Goal: Task Accomplishment & Management: Manage account settings

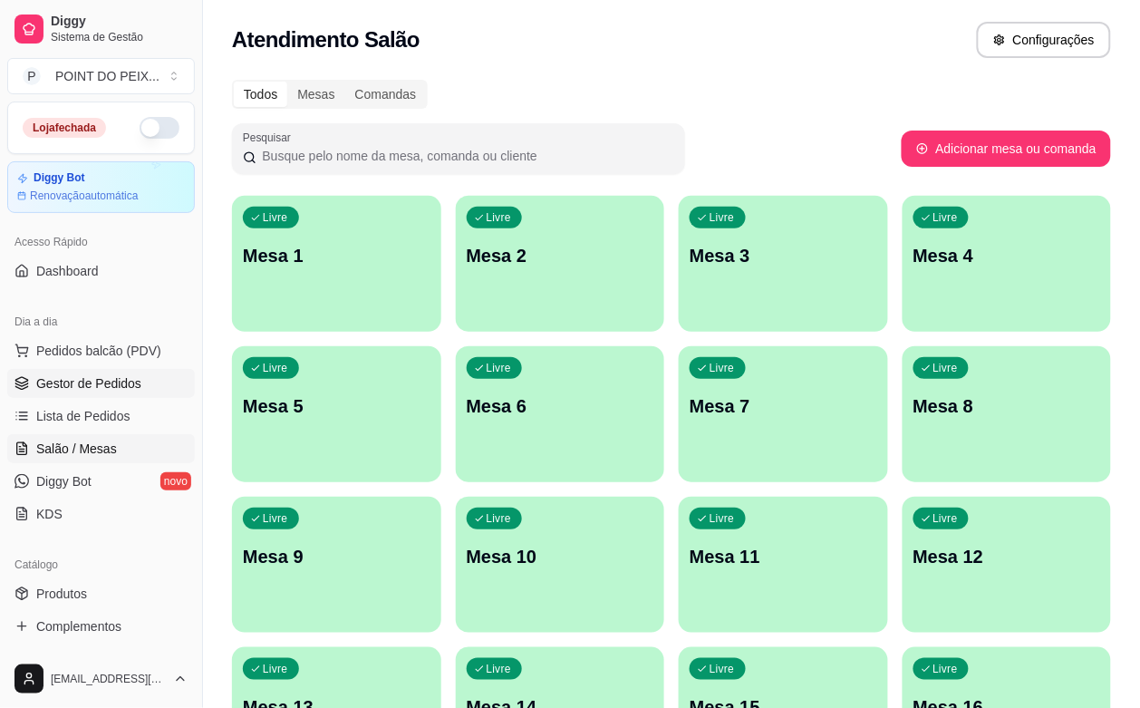
click at [111, 392] on span "Gestor de Pedidos" at bounding box center [88, 383] width 105 height 18
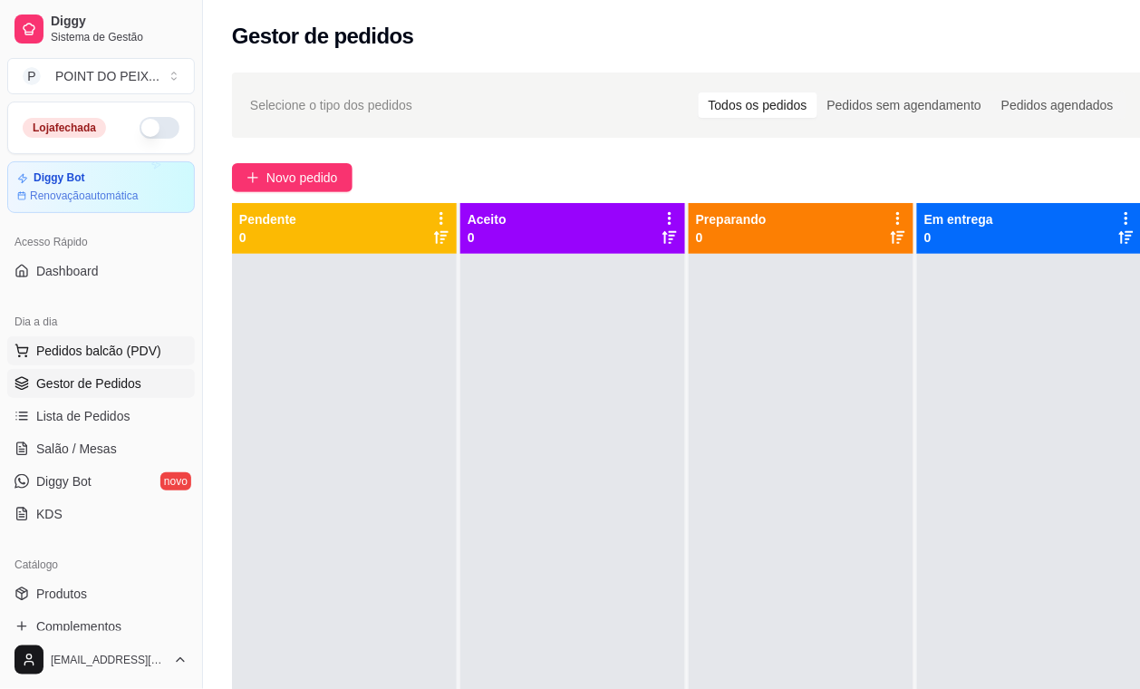
click at [123, 358] on span "Pedidos balcão (PDV)" at bounding box center [98, 351] width 125 height 18
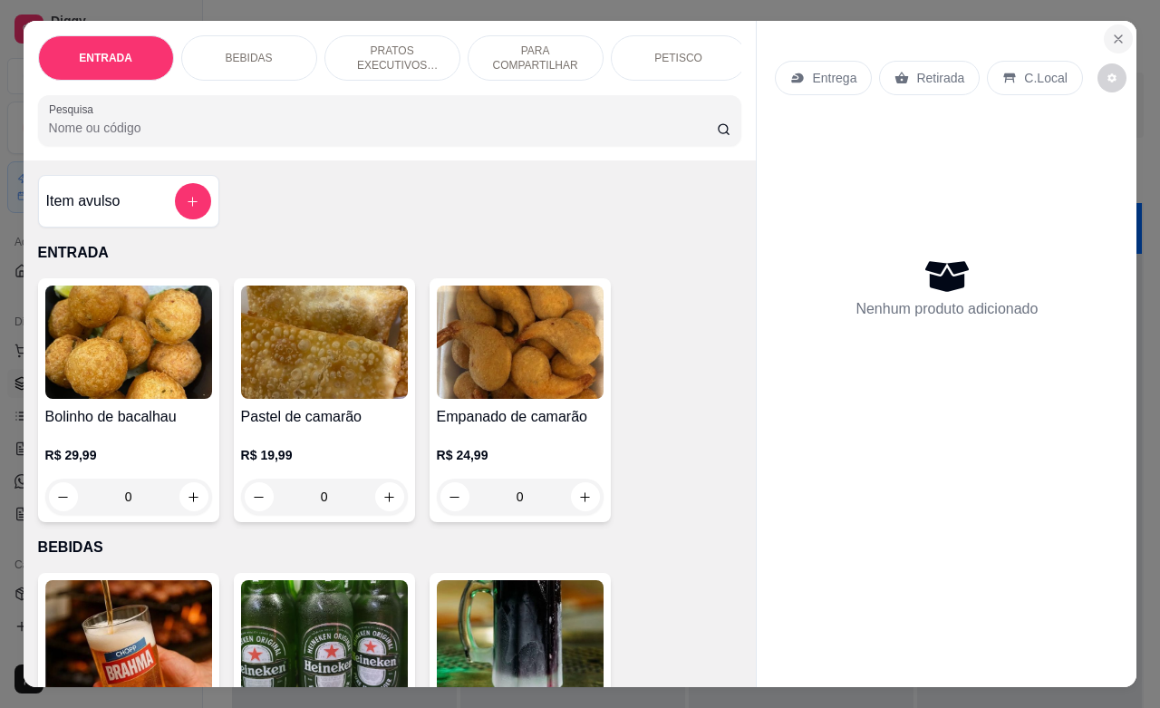
click at [1111, 34] on icon "Close" at bounding box center [1118, 39] width 14 height 14
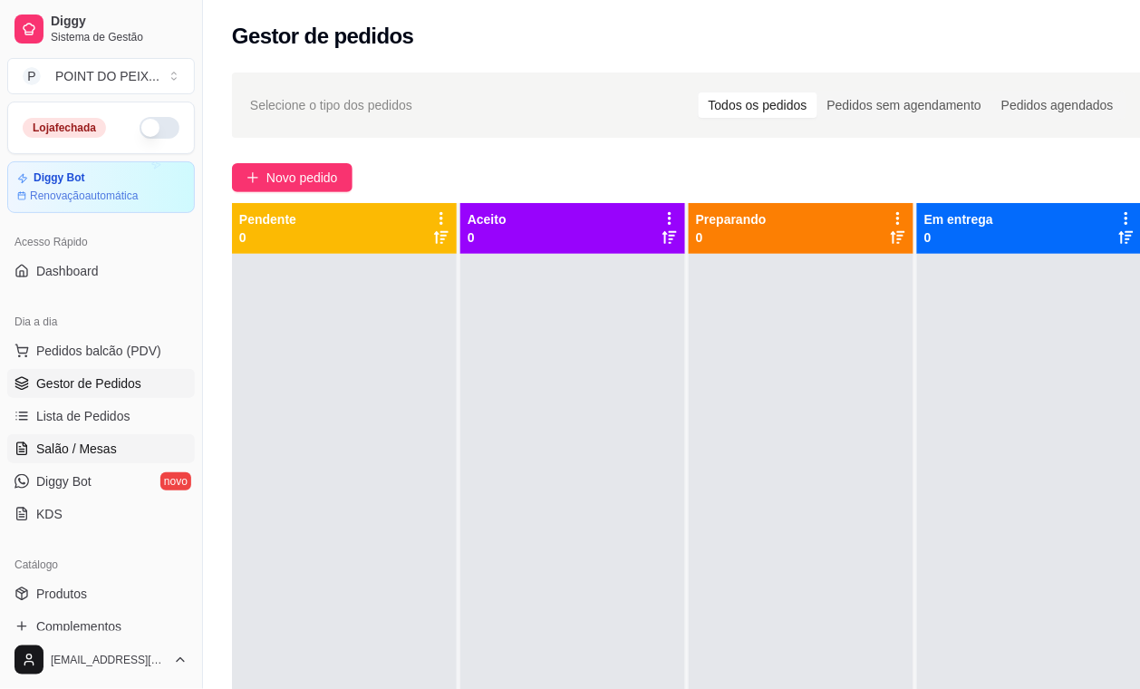
click at [97, 448] on span "Salão / Mesas" at bounding box center [76, 448] width 81 height 18
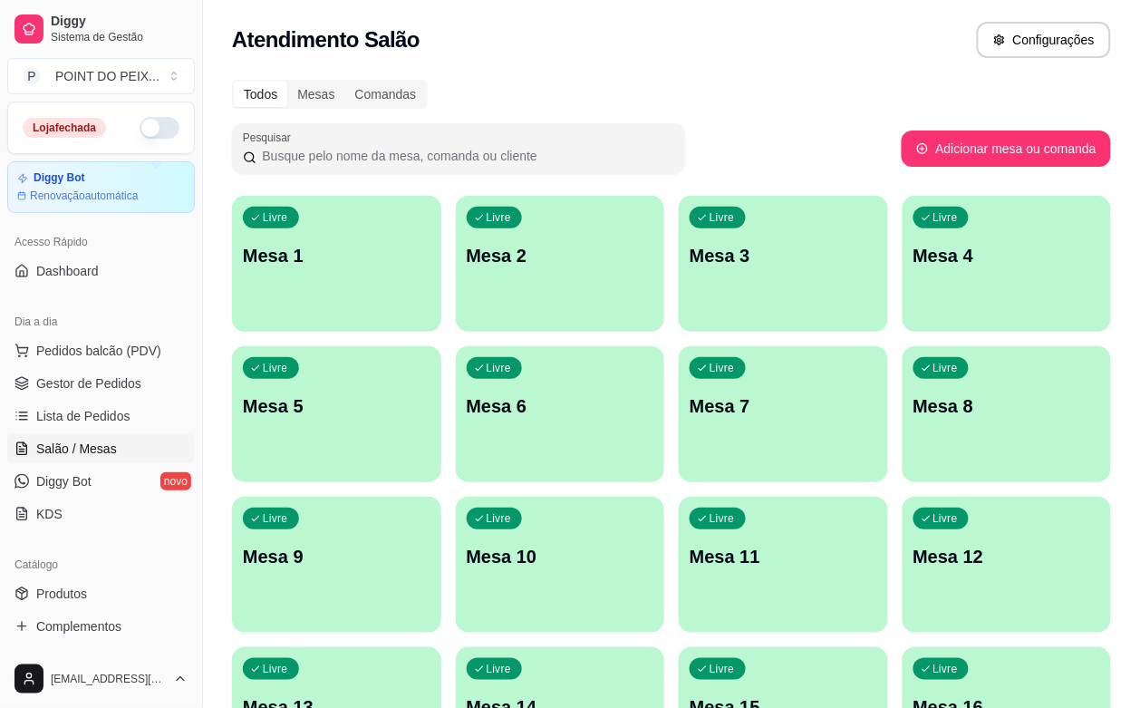
click at [272, 296] on div "Livre Mesa 1" at bounding box center [336, 253] width 209 height 114
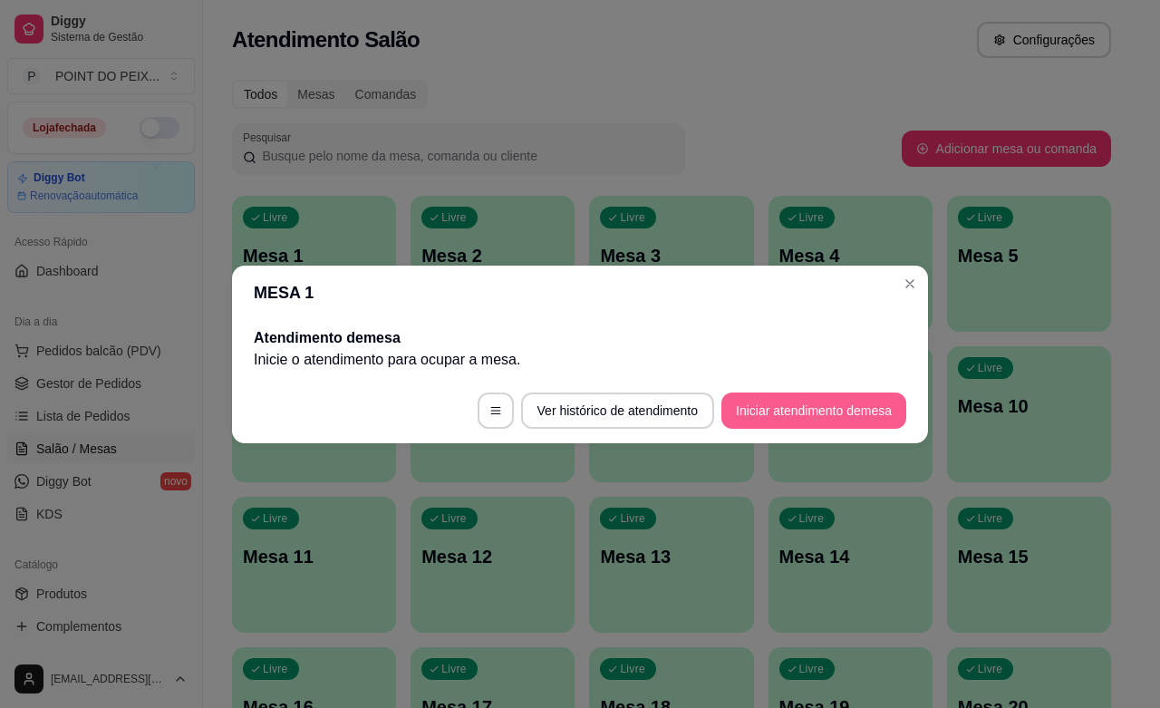
click at [761, 409] on button "Iniciar atendimento de mesa" at bounding box center [813, 410] width 185 height 36
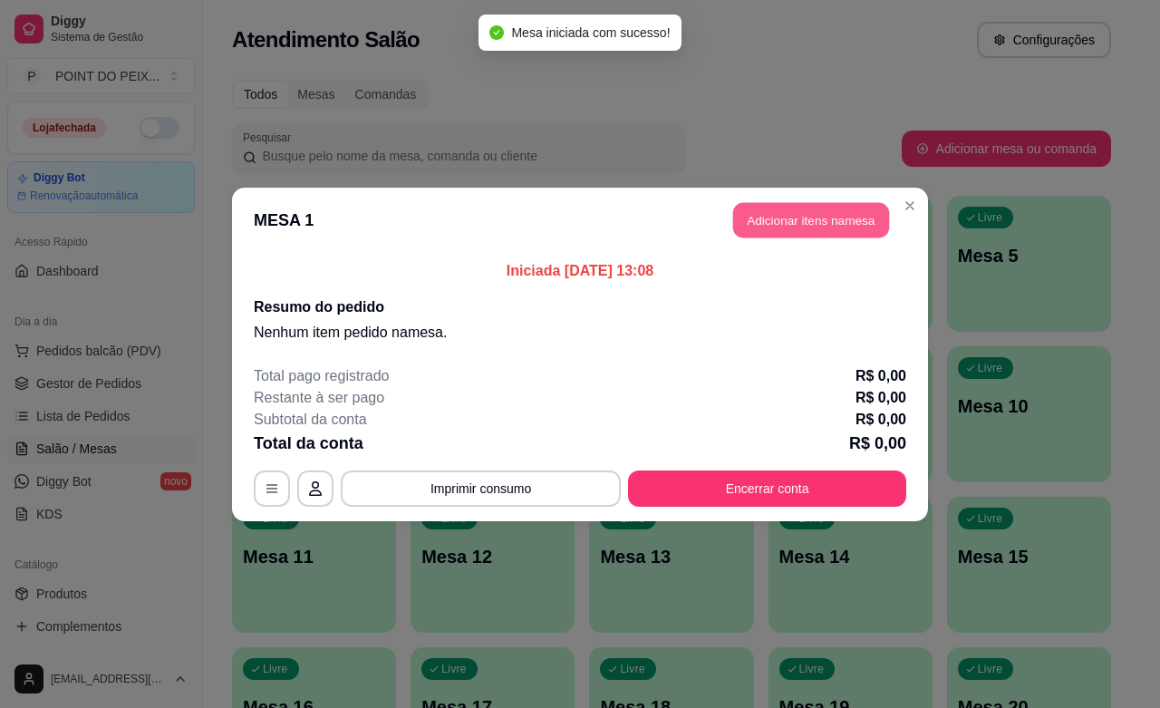
click at [832, 222] on button "Adicionar itens na mesa" at bounding box center [811, 219] width 156 height 35
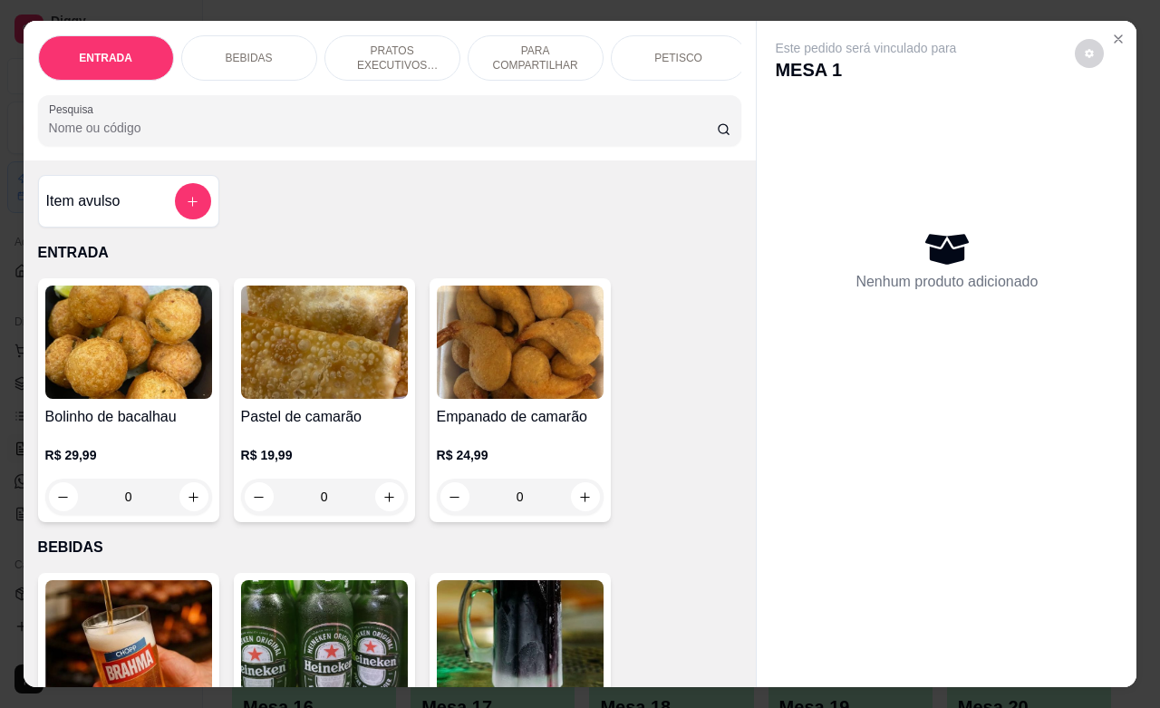
click at [675, 51] on p "PETISCO" at bounding box center [678, 58] width 48 height 14
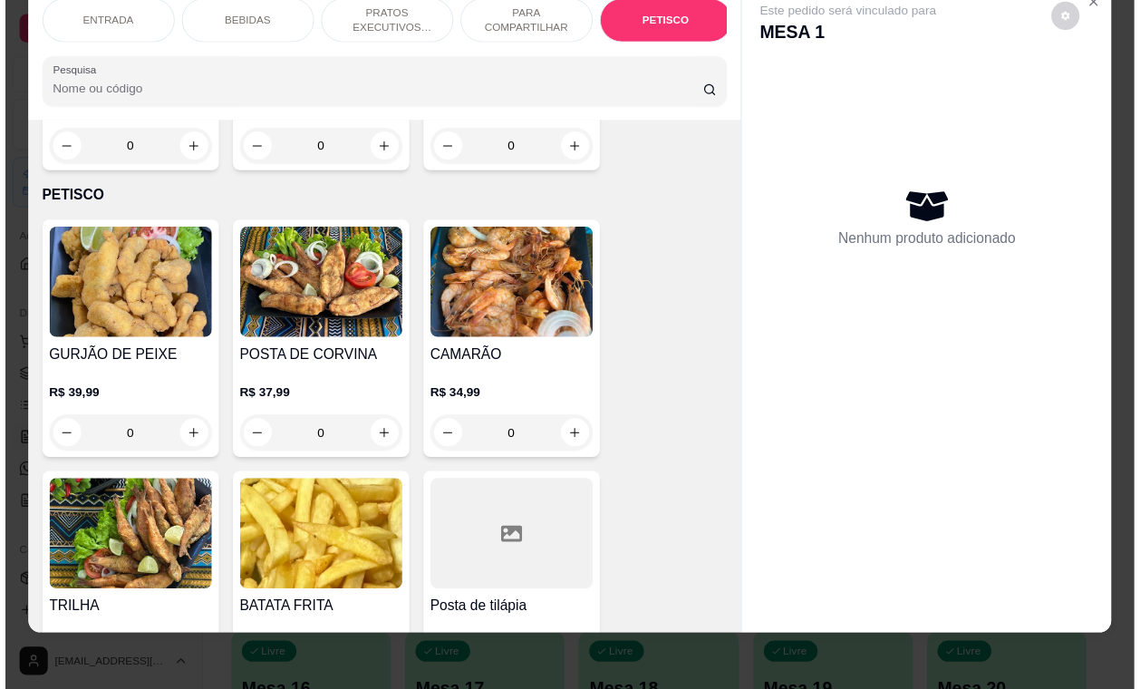
scroll to position [4343, 0]
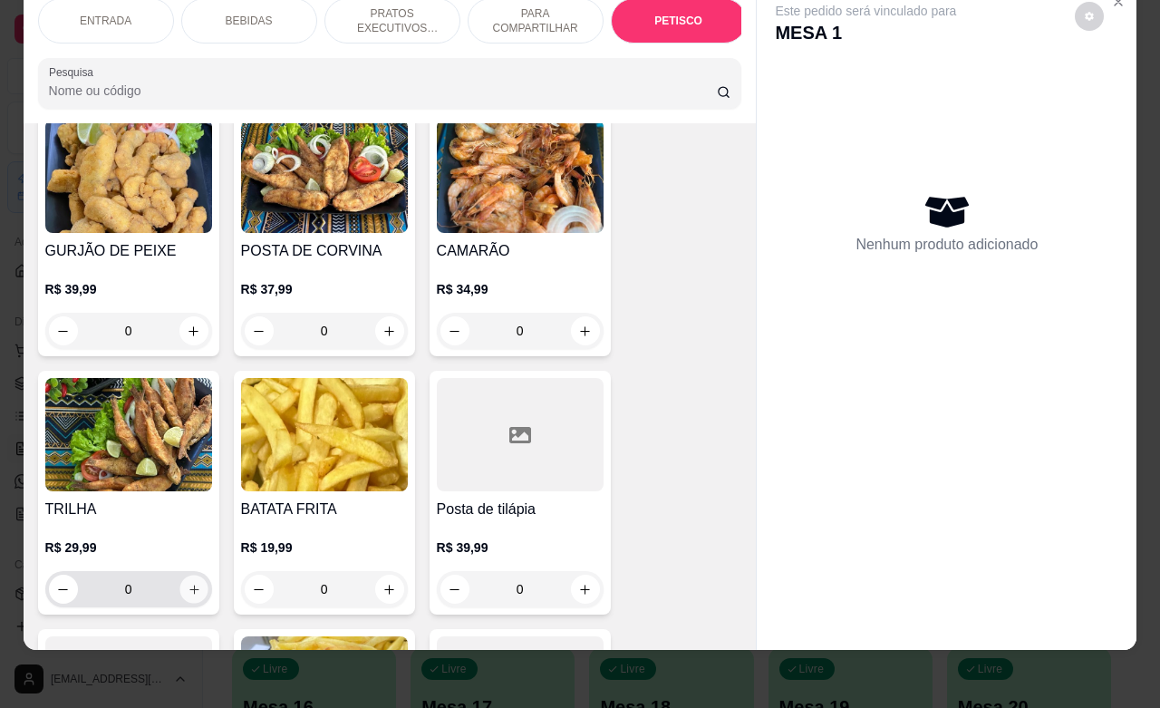
click at [187, 583] on icon "increase-product-quantity" at bounding box center [194, 590] width 14 height 14
type input "1"
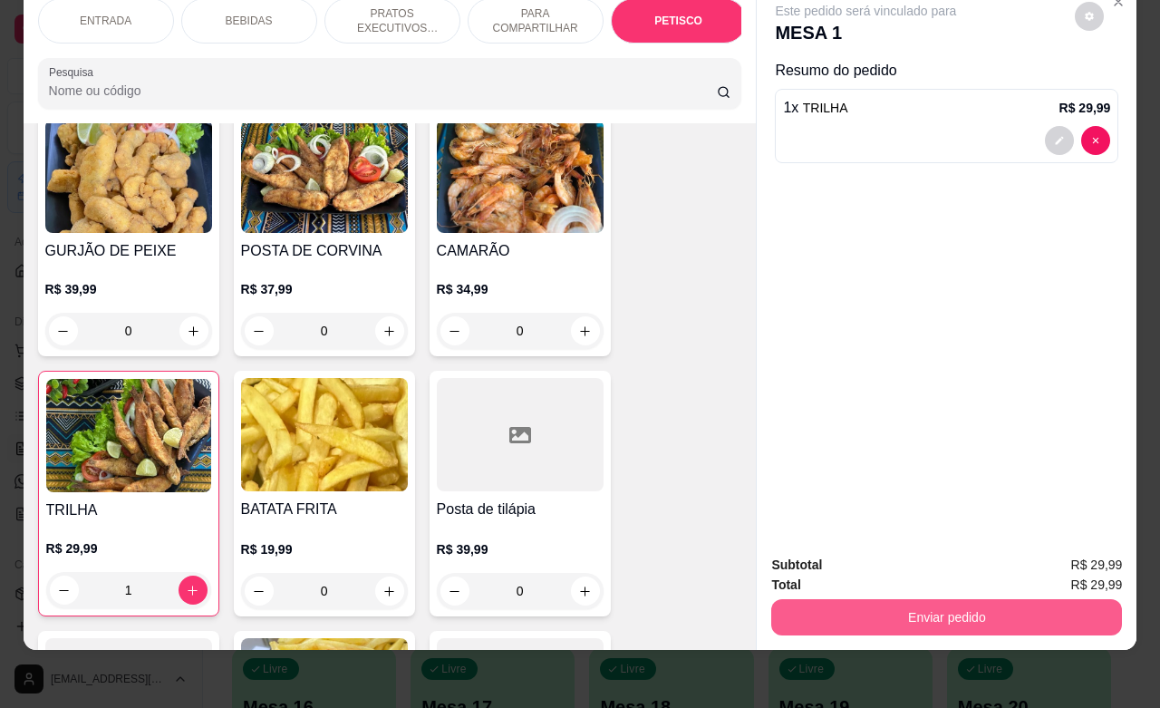
click at [873, 610] on button "Enviar pedido" at bounding box center [946, 617] width 351 height 36
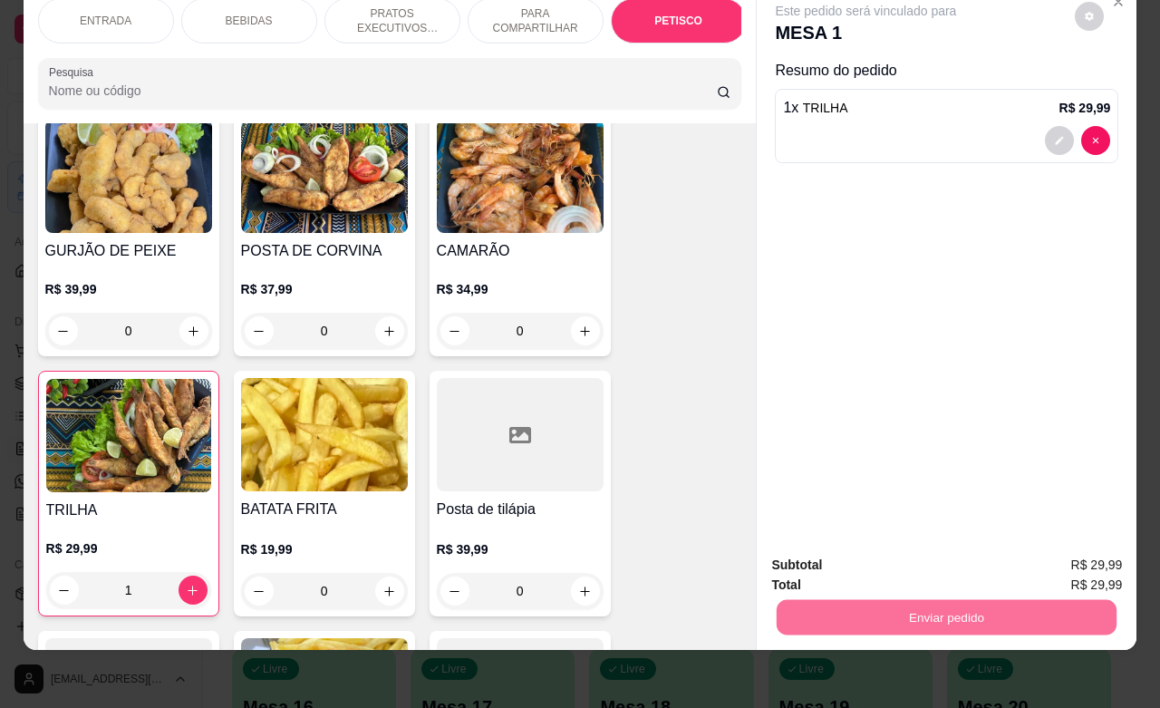
click at [891, 551] on button "Não registrar e enviar pedido" at bounding box center [884, 553] width 188 height 34
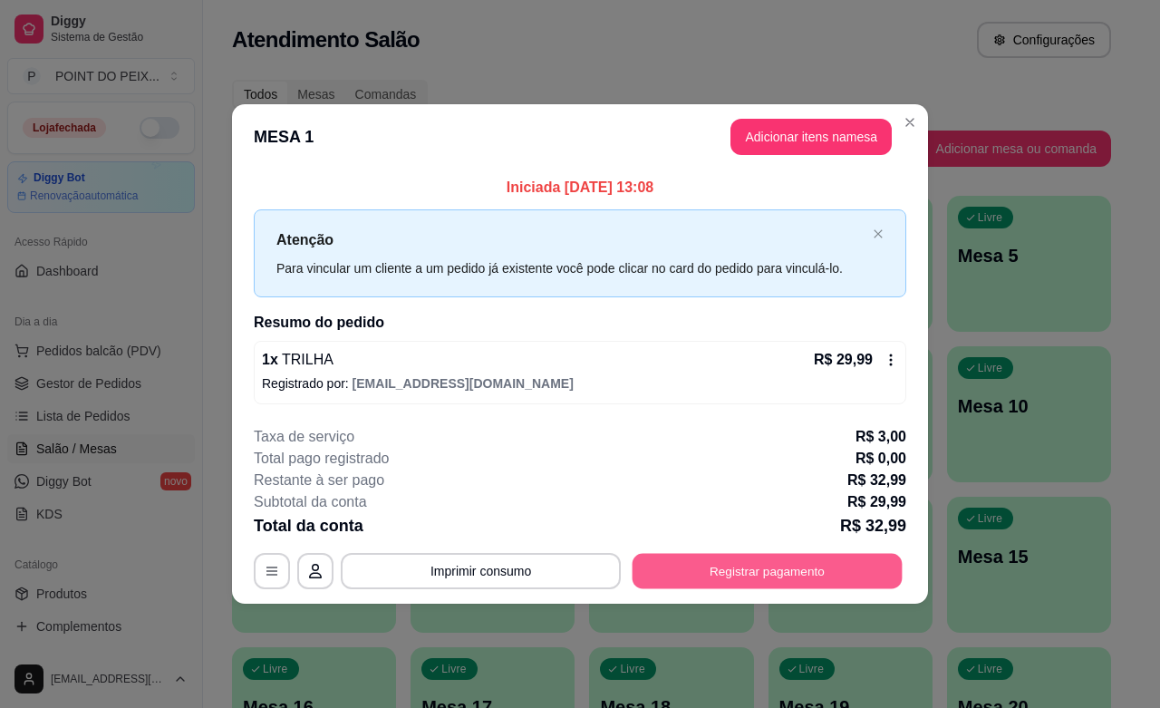
click at [743, 581] on button "Registrar pagamento" at bounding box center [767, 571] width 270 height 35
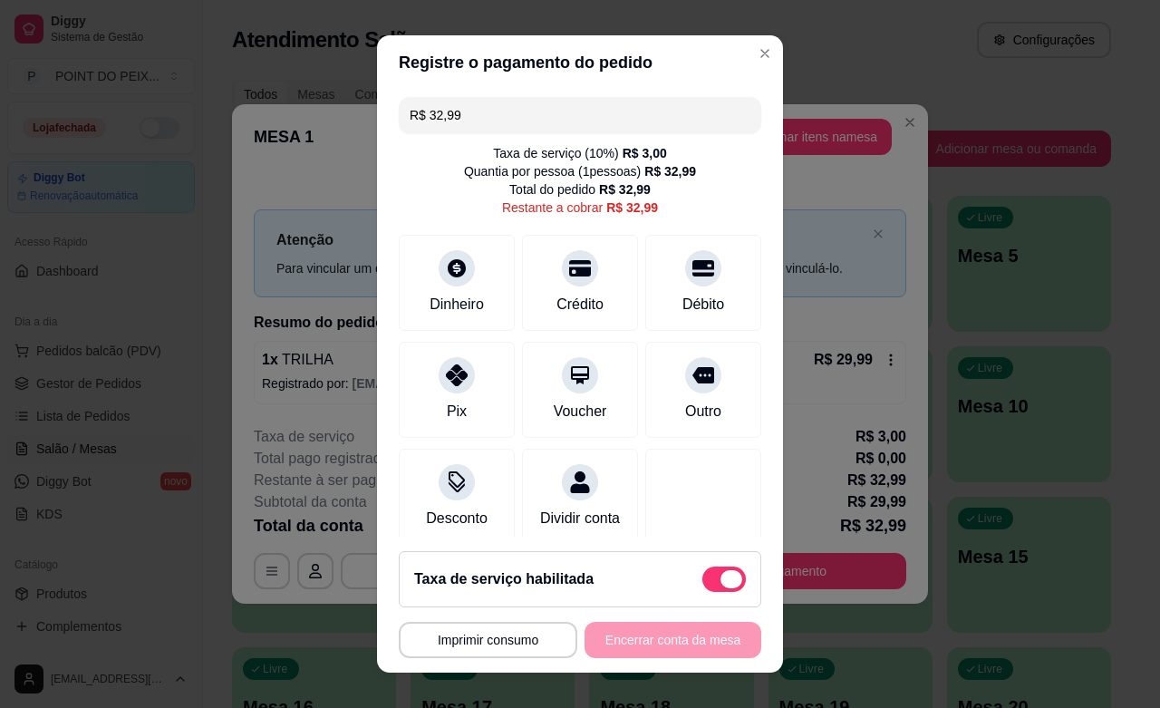
click at [720, 573] on span at bounding box center [731, 579] width 22 height 18
click at [709, 582] on input "checkbox" at bounding box center [707, 588] width 12 height 12
checkbox input "true"
type input "R$ 29,99"
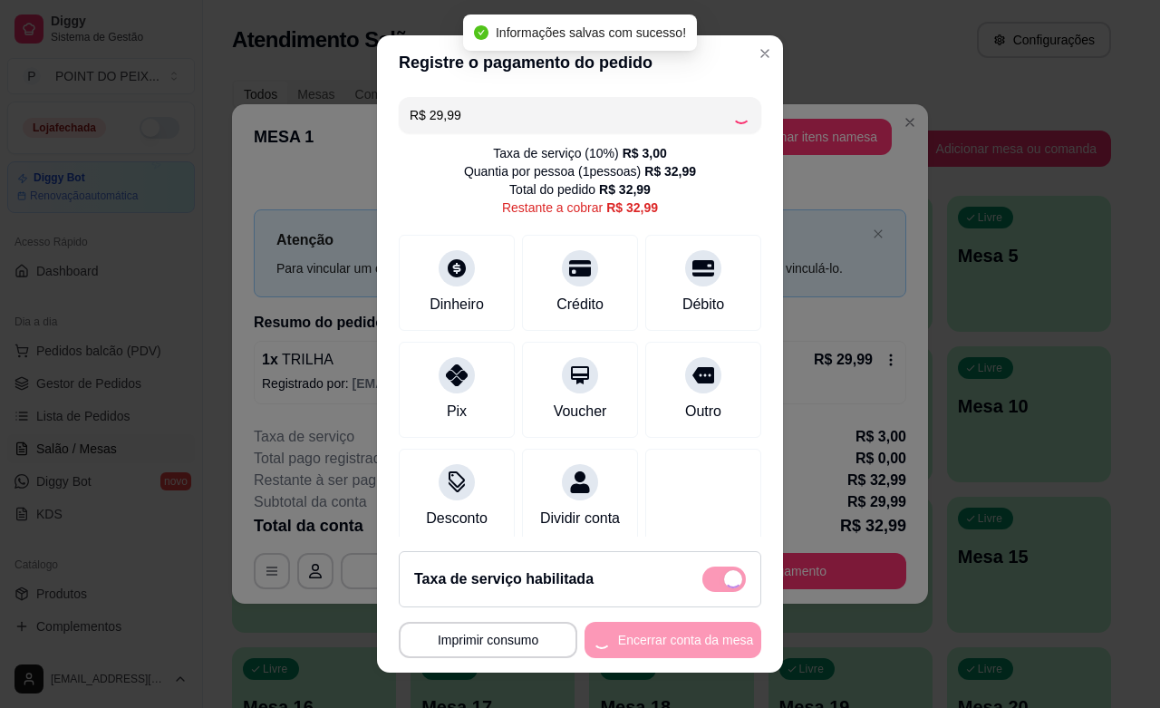
checkbox input "false"
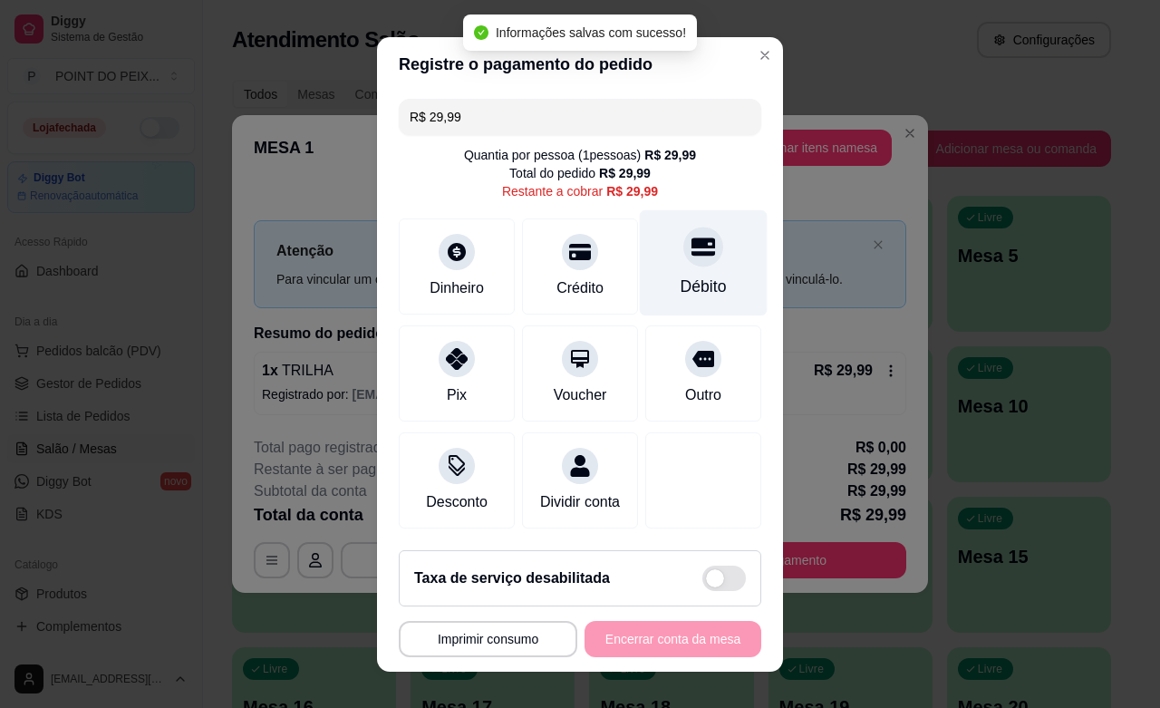
click at [683, 260] on div at bounding box center [703, 247] width 40 height 40
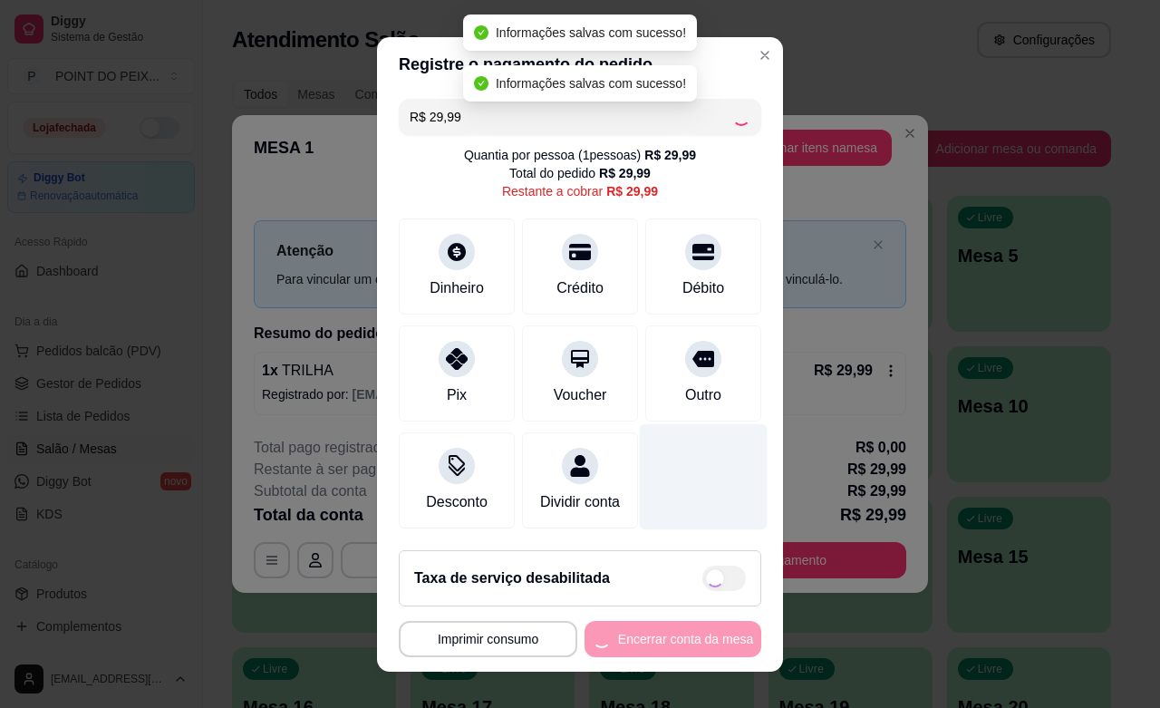
type input "R$ 0,00"
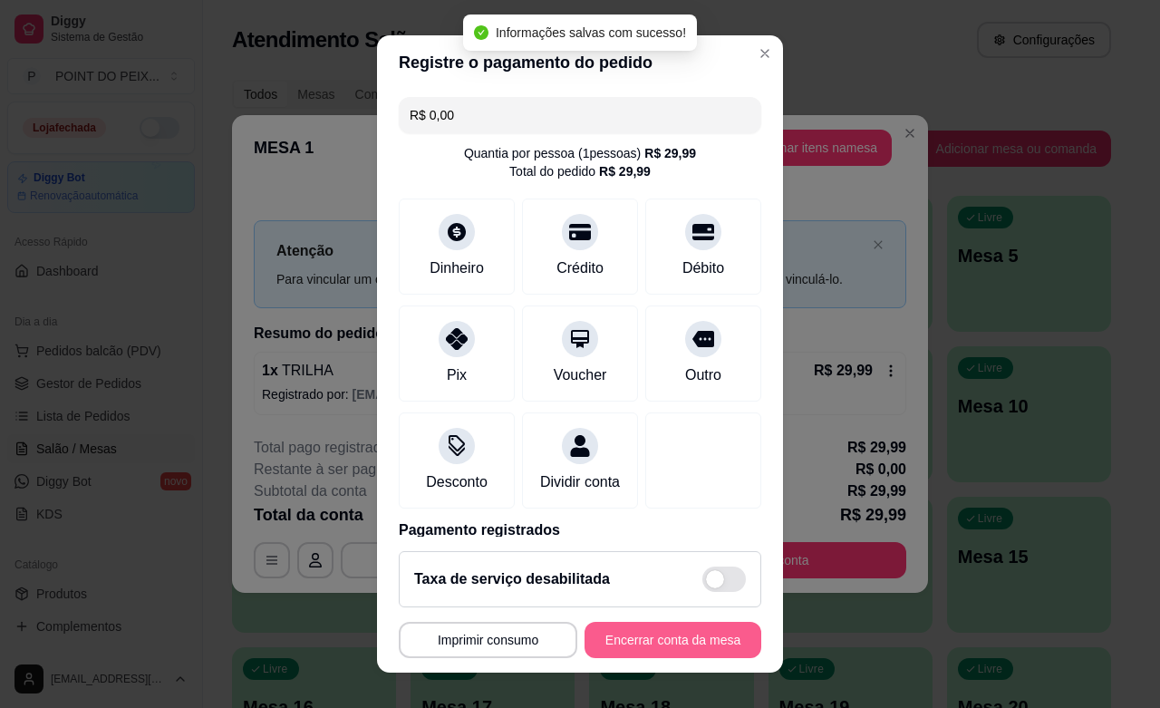
click at [613, 646] on button "Encerrar conta da mesa" at bounding box center [672, 640] width 177 height 36
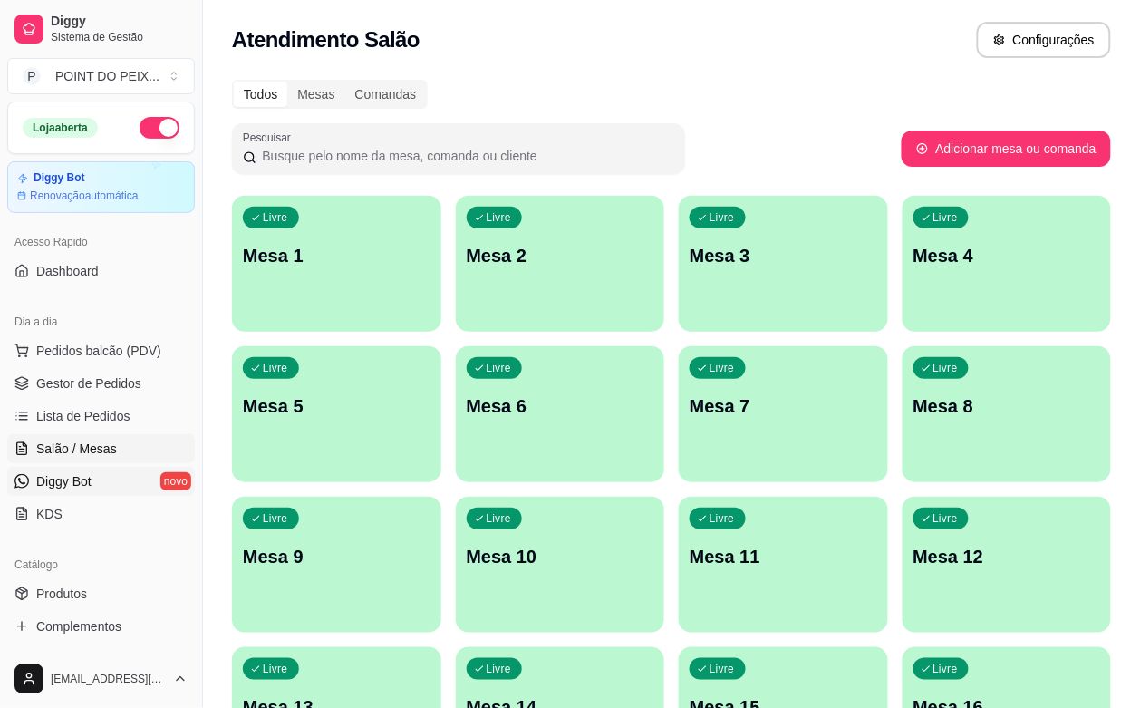
click at [88, 480] on span "Diggy Bot" at bounding box center [63, 481] width 55 height 18
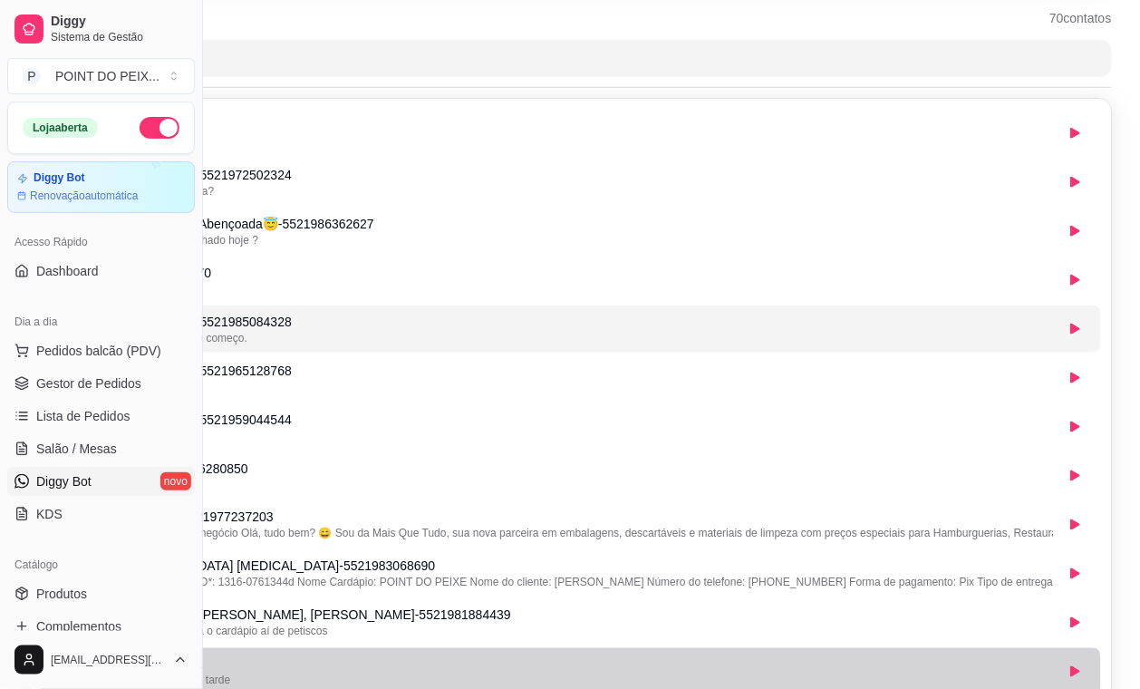
scroll to position [0, 202]
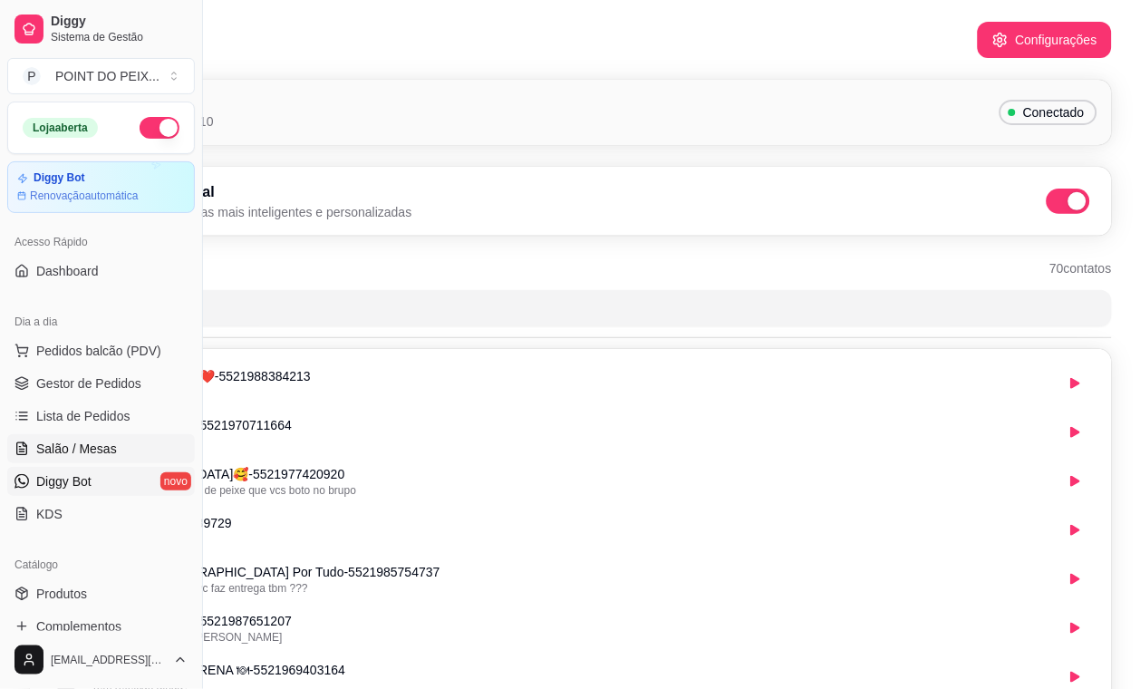
click at [75, 445] on span "Salão / Mesas" at bounding box center [76, 448] width 81 height 18
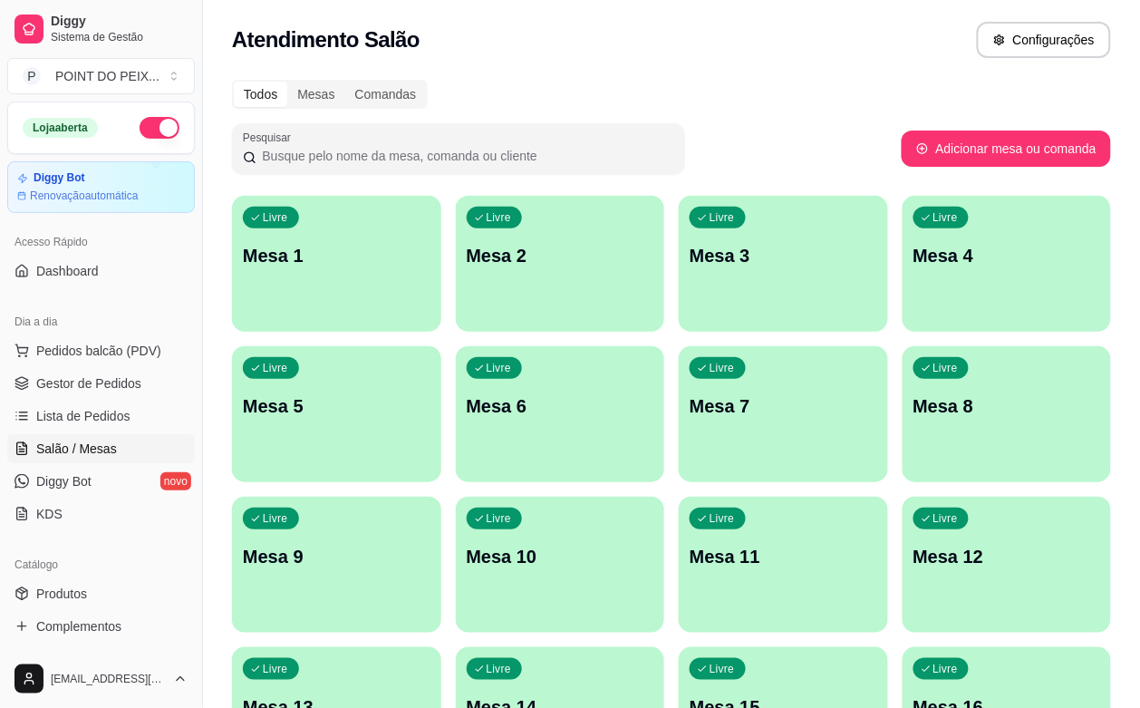
click at [78, 453] on span "Salão / Mesas" at bounding box center [76, 448] width 81 height 18
click at [324, 305] on div "Livre Mesa 1" at bounding box center [336, 253] width 209 height 114
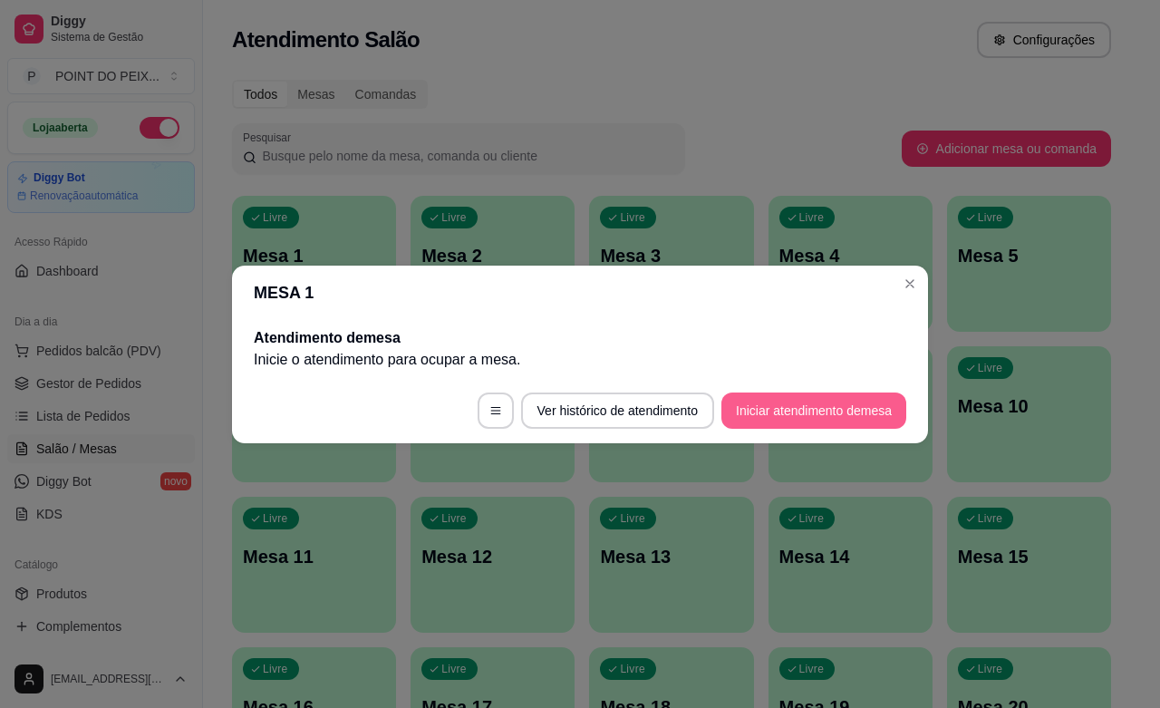
click at [865, 410] on button "Iniciar atendimento de mesa" at bounding box center [813, 410] width 185 height 36
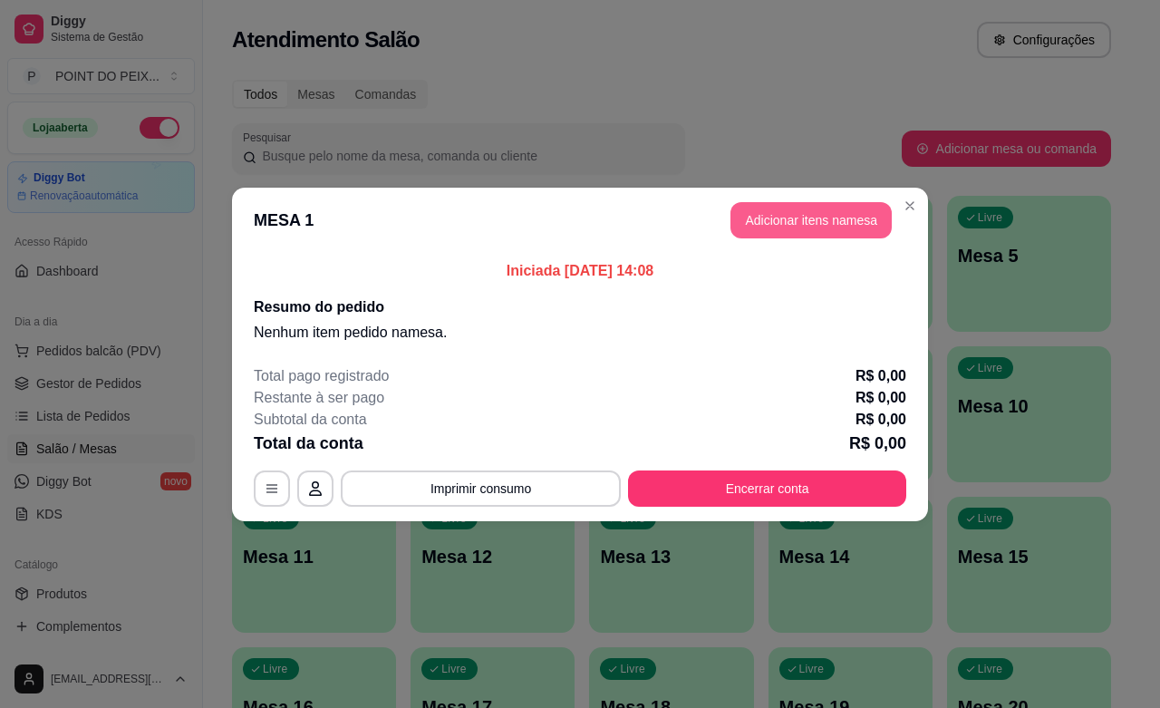
click at [838, 217] on button "Adicionar itens na mesa" at bounding box center [810, 220] width 161 height 36
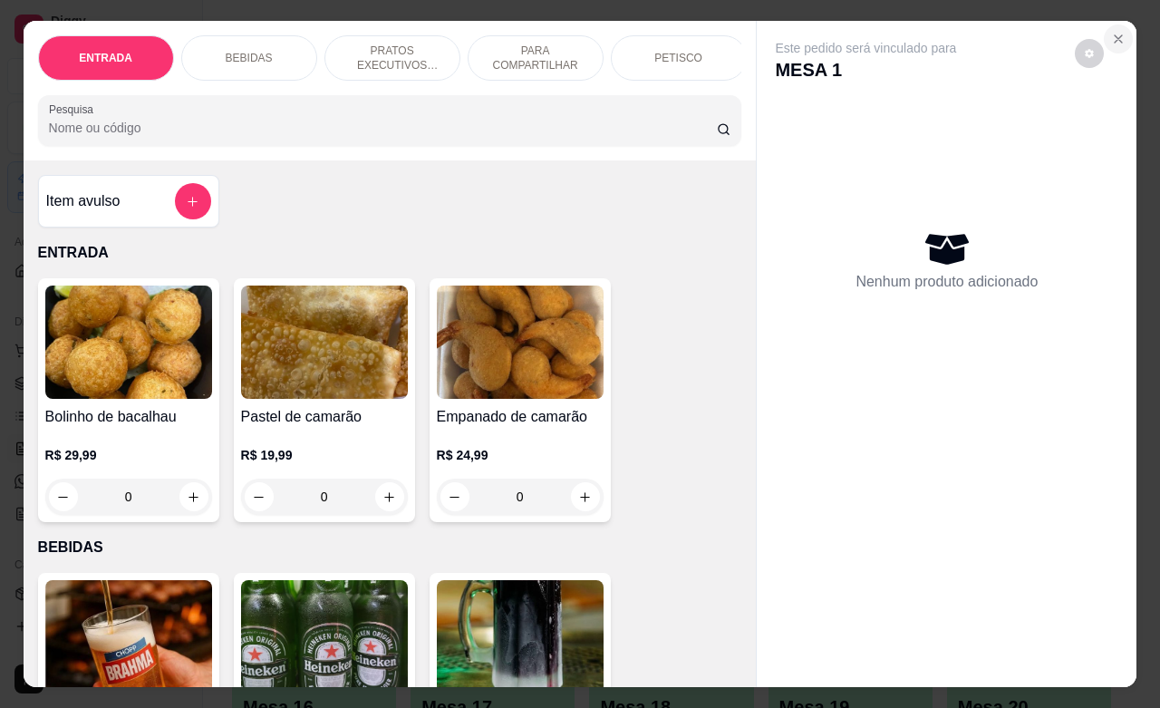
click at [1114, 35] on icon "Close" at bounding box center [1117, 38] width 7 height 7
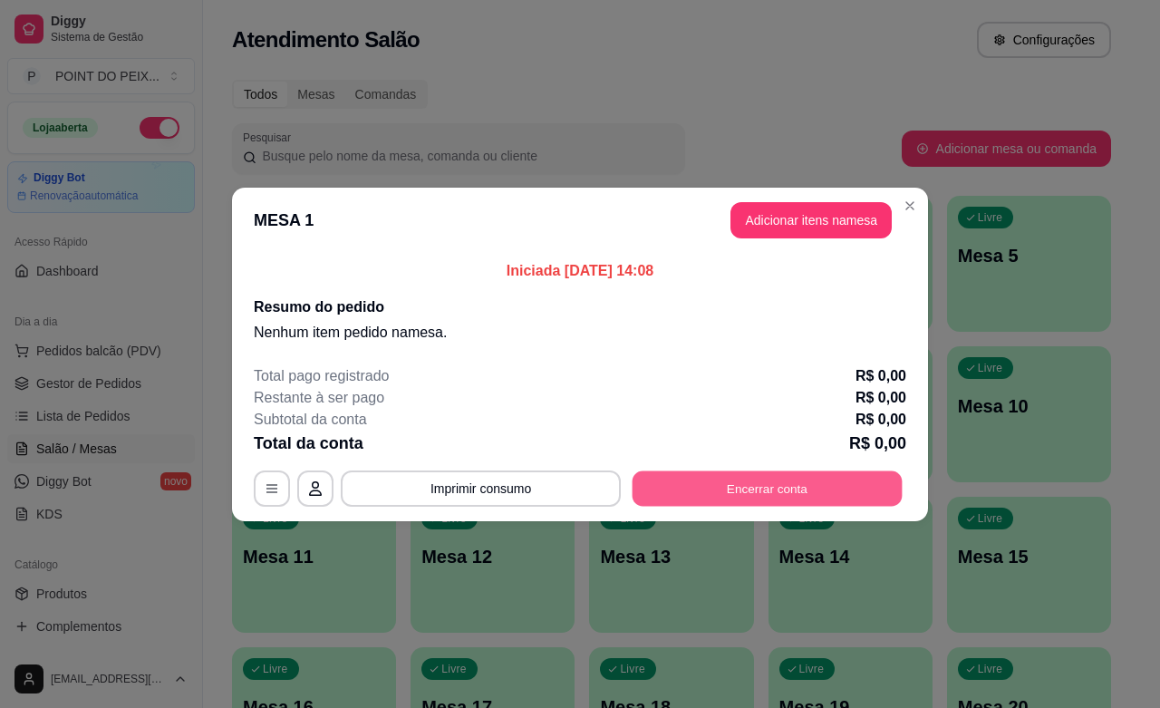
click at [786, 497] on button "Encerrar conta" at bounding box center [767, 487] width 270 height 35
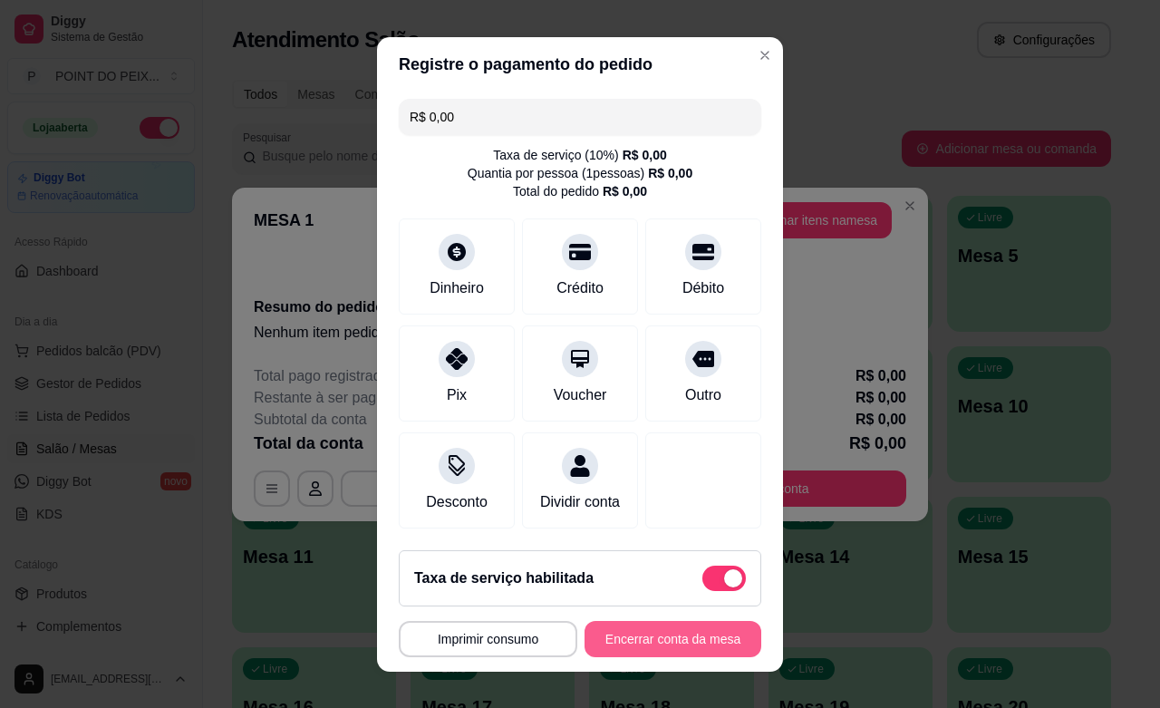
click at [694, 644] on button "Encerrar conta da mesa" at bounding box center [672, 639] width 177 height 36
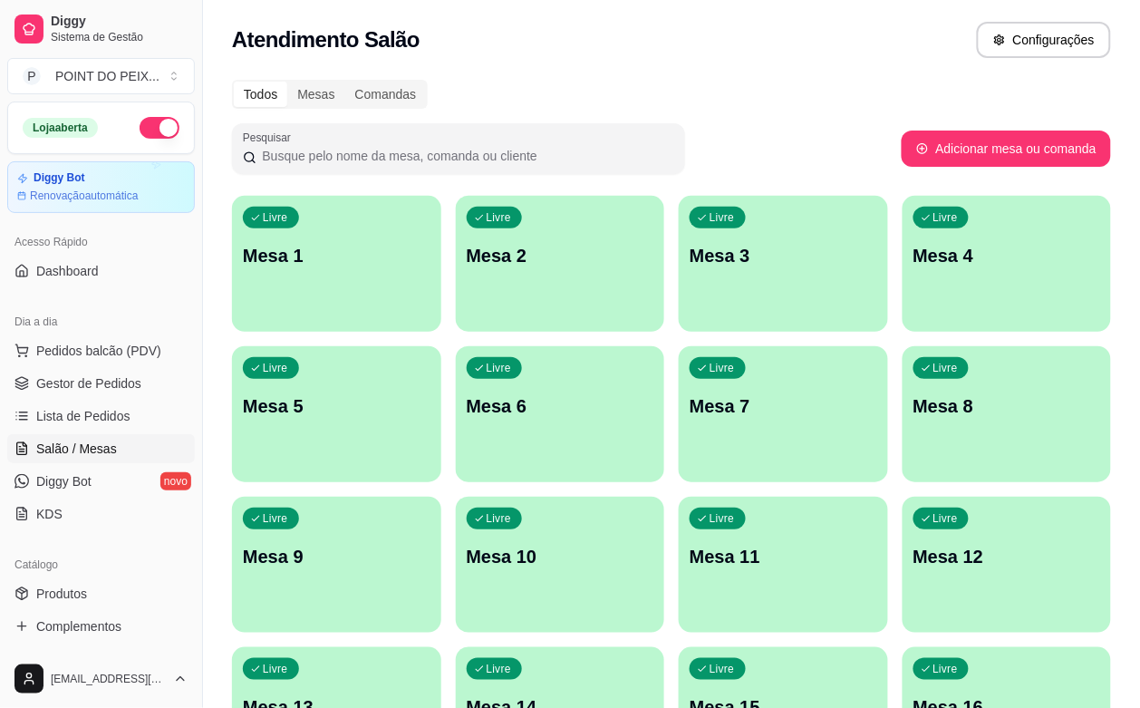
click at [902, 305] on div "Livre Mesa 4" at bounding box center [1006, 253] width 209 height 114
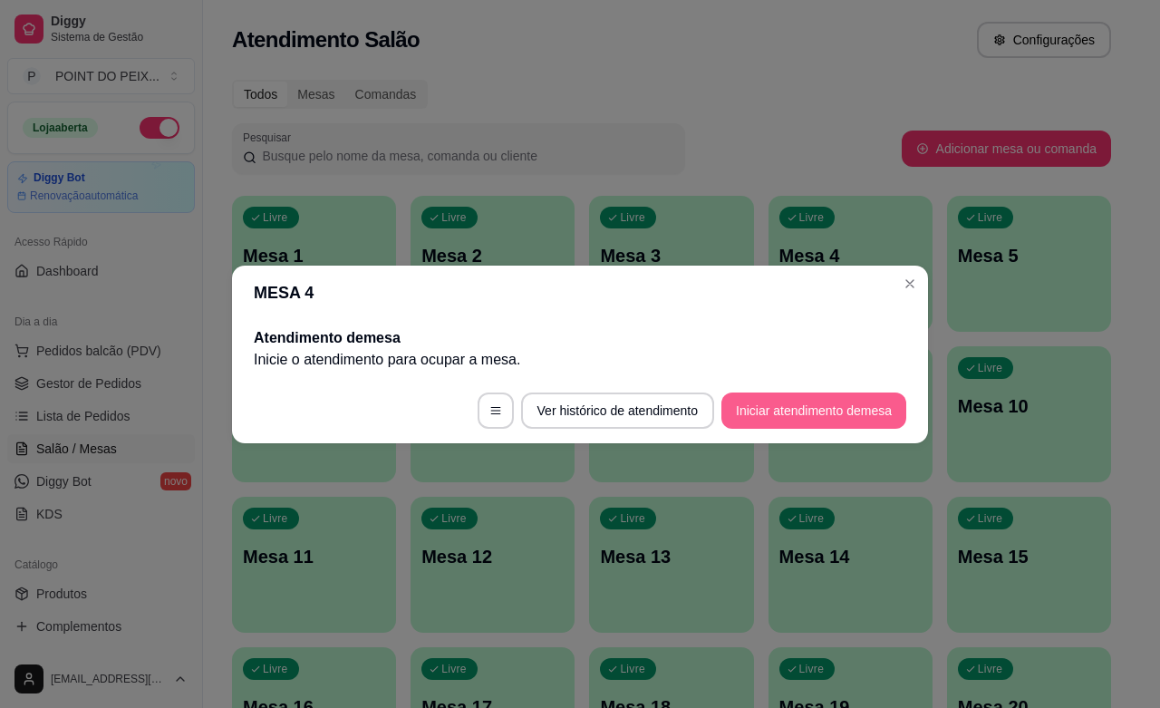
click at [793, 409] on button "Iniciar atendimento de mesa" at bounding box center [813, 410] width 185 height 36
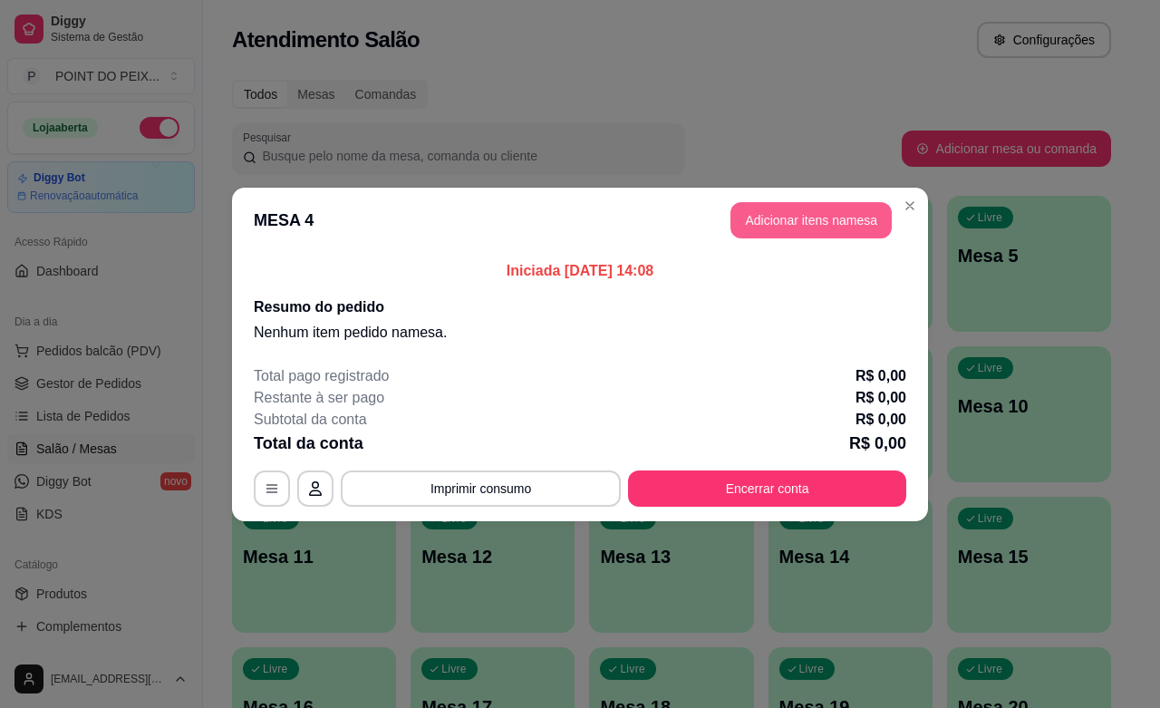
click at [813, 222] on button "Adicionar itens na mesa" at bounding box center [810, 220] width 161 height 36
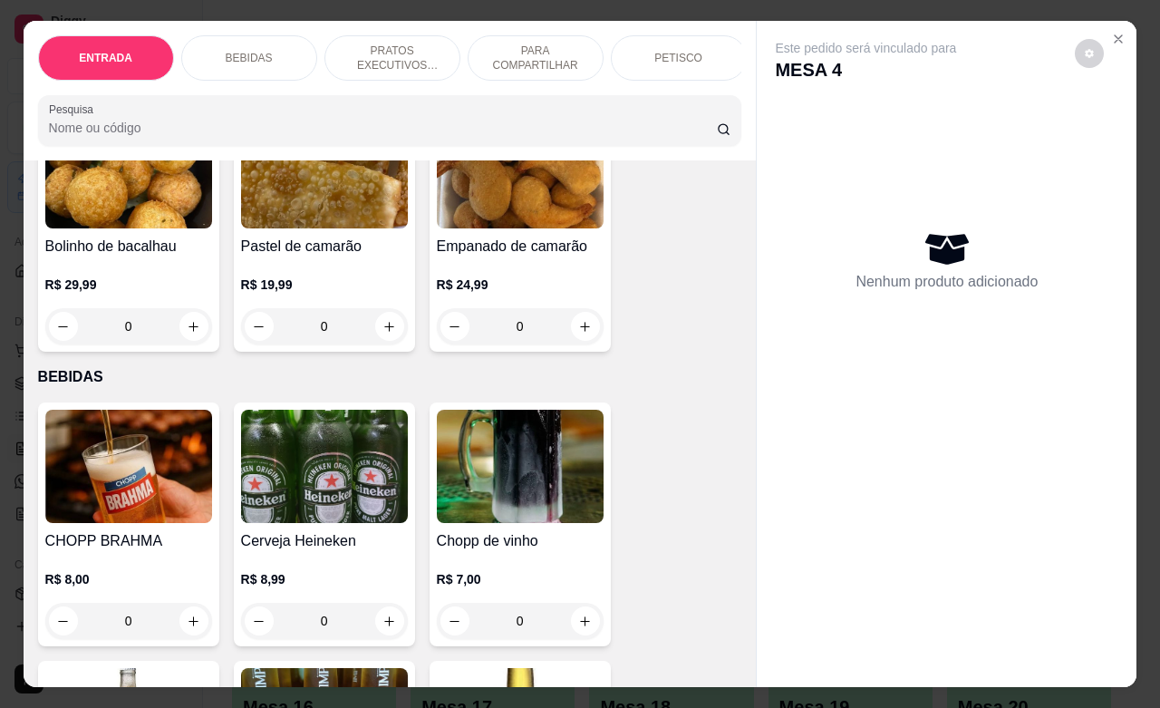
scroll to position [227, 0]
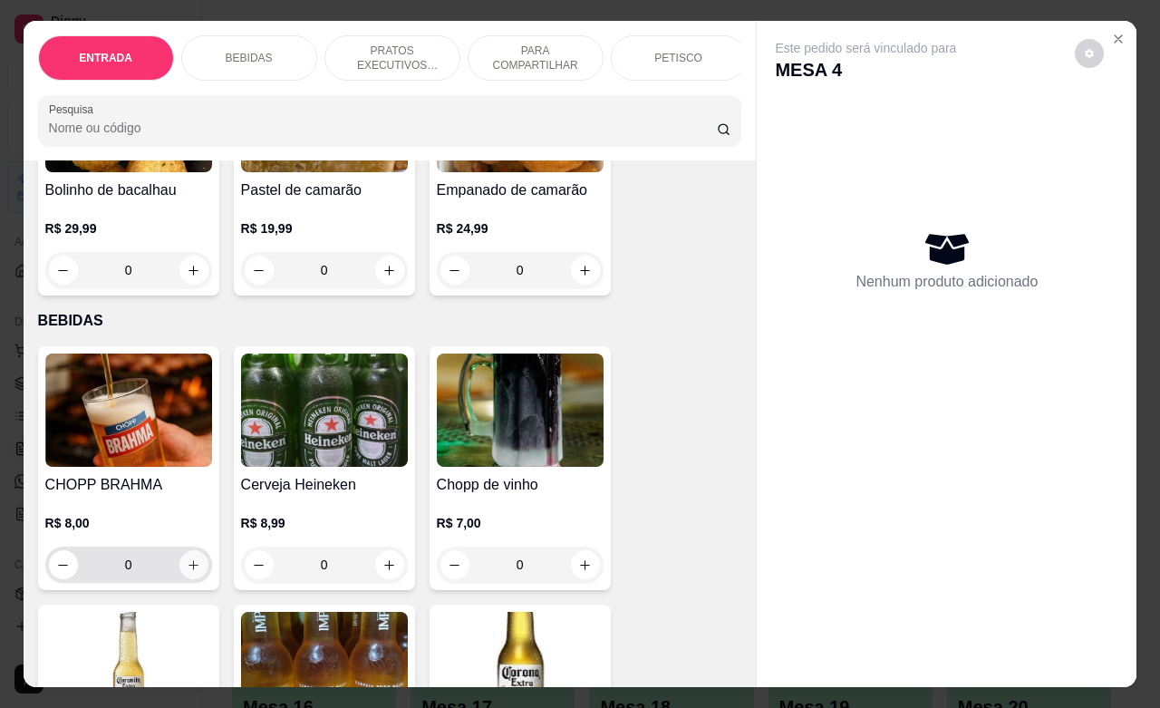
click at [188, 572] on icon "increase-product-quantity" at bounding box center [194, 565] width 14 height 14
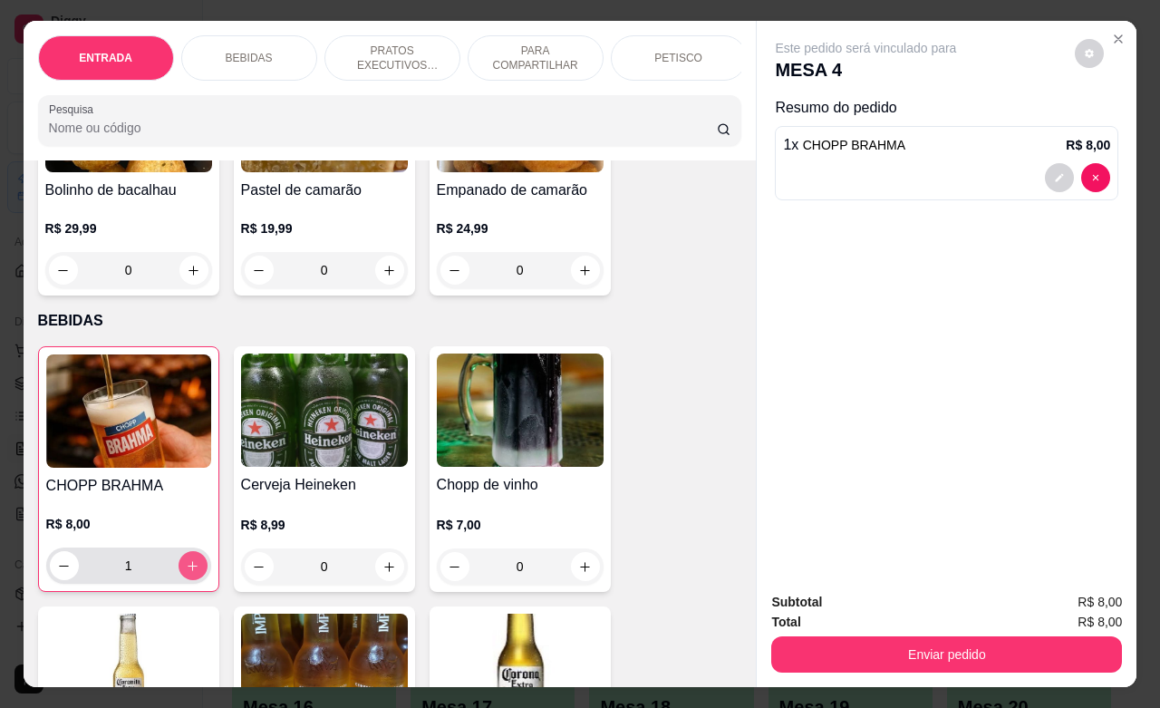
type input "1"
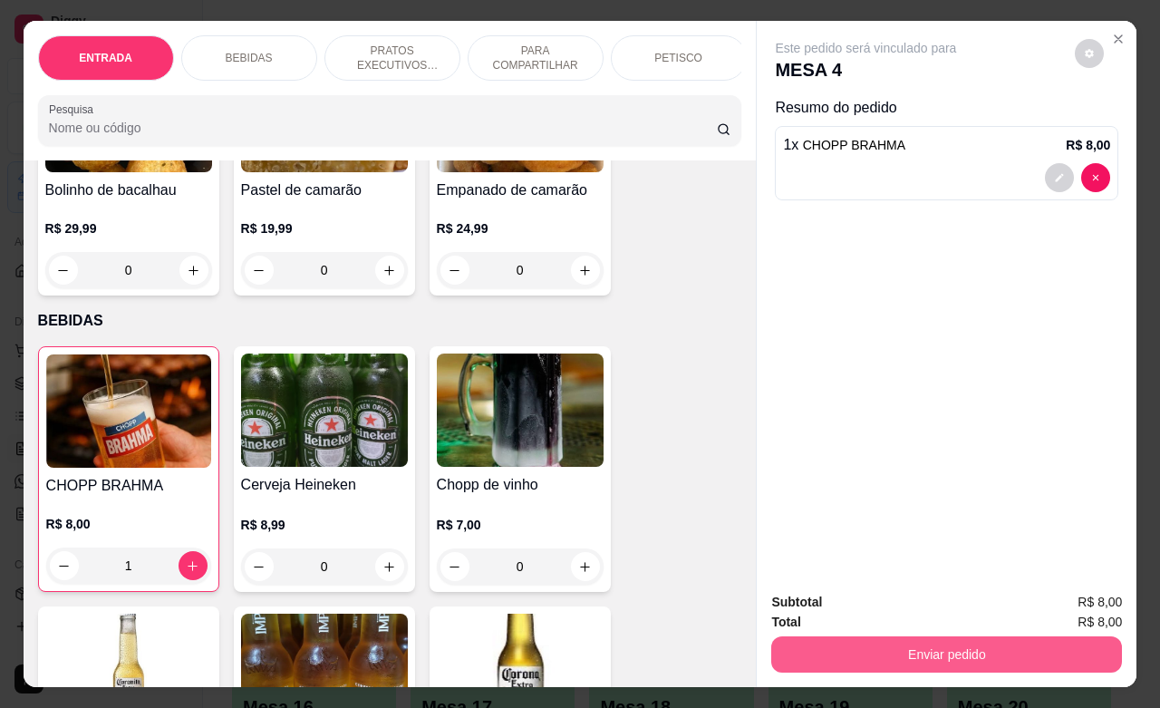
click at [890, 636] on button "Enviar pedido" at bounding box center [946, 654] width 351 height 36
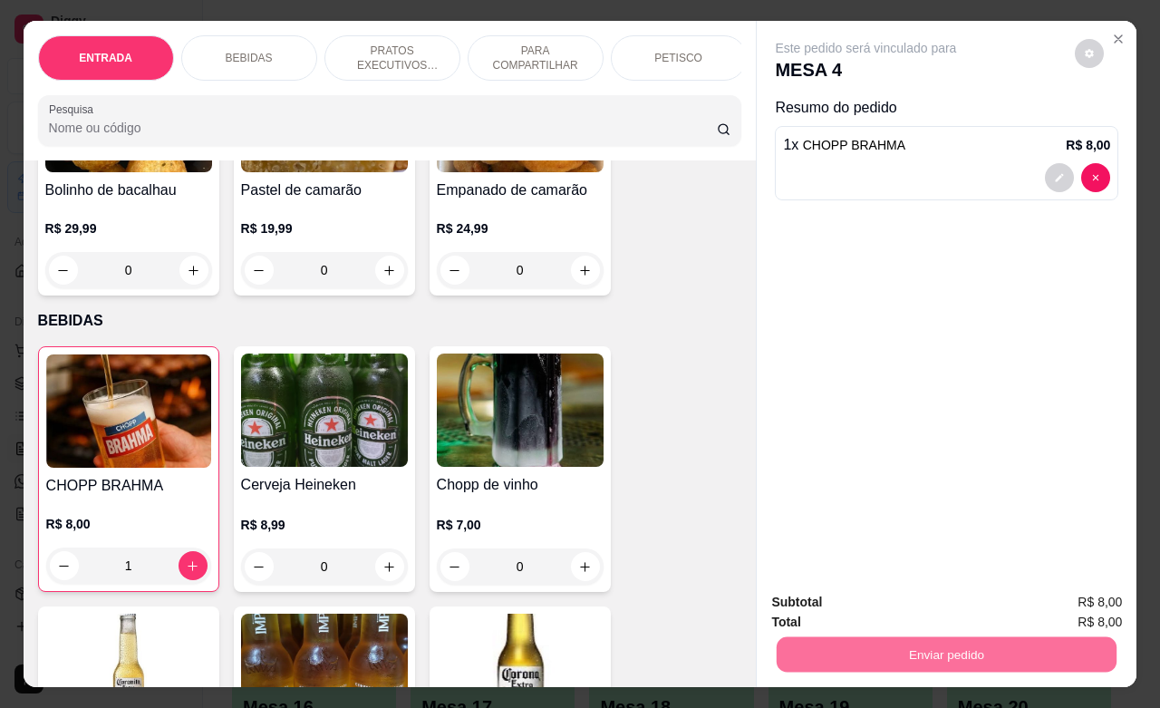
click at [885, 604] on button "Não registrar e enviar pedido" at bounding box center [884, 600] width 188 height 34
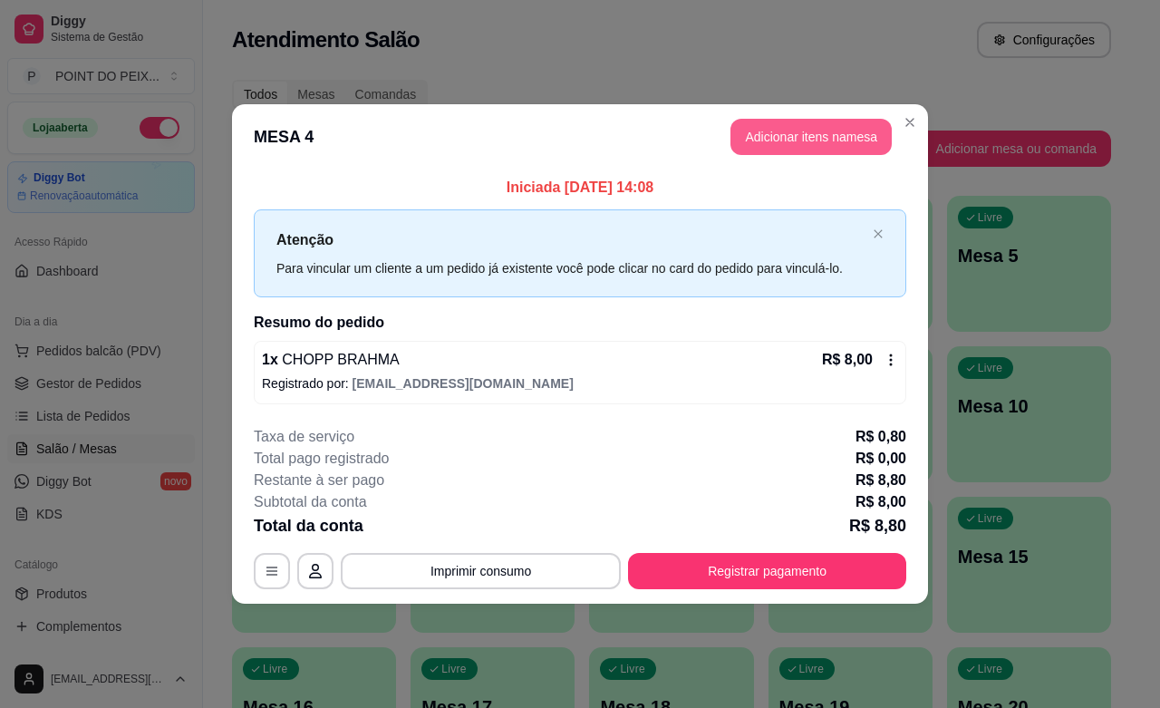
click at [826, 140] on button "Adicionar itens na mesa" at bounding box center [810, 137] width 161 height 36
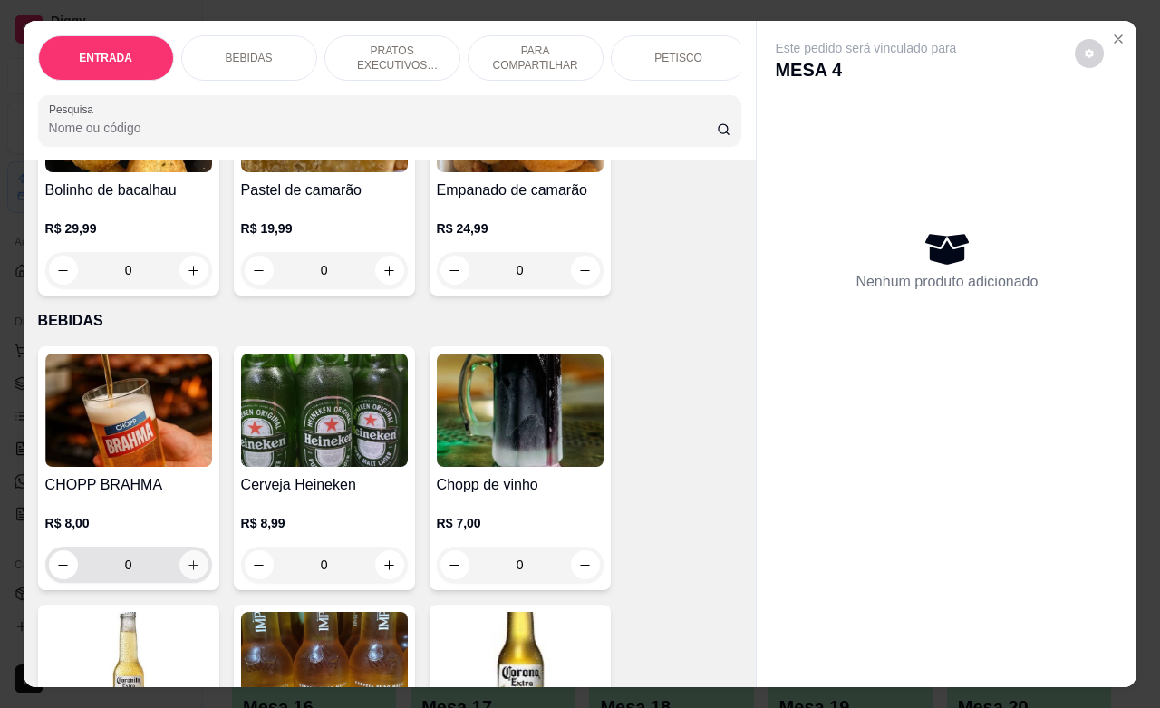
click at [190, 579] on button "increase-product-quantity" at bounding box center [193, 564] width 29 height 29
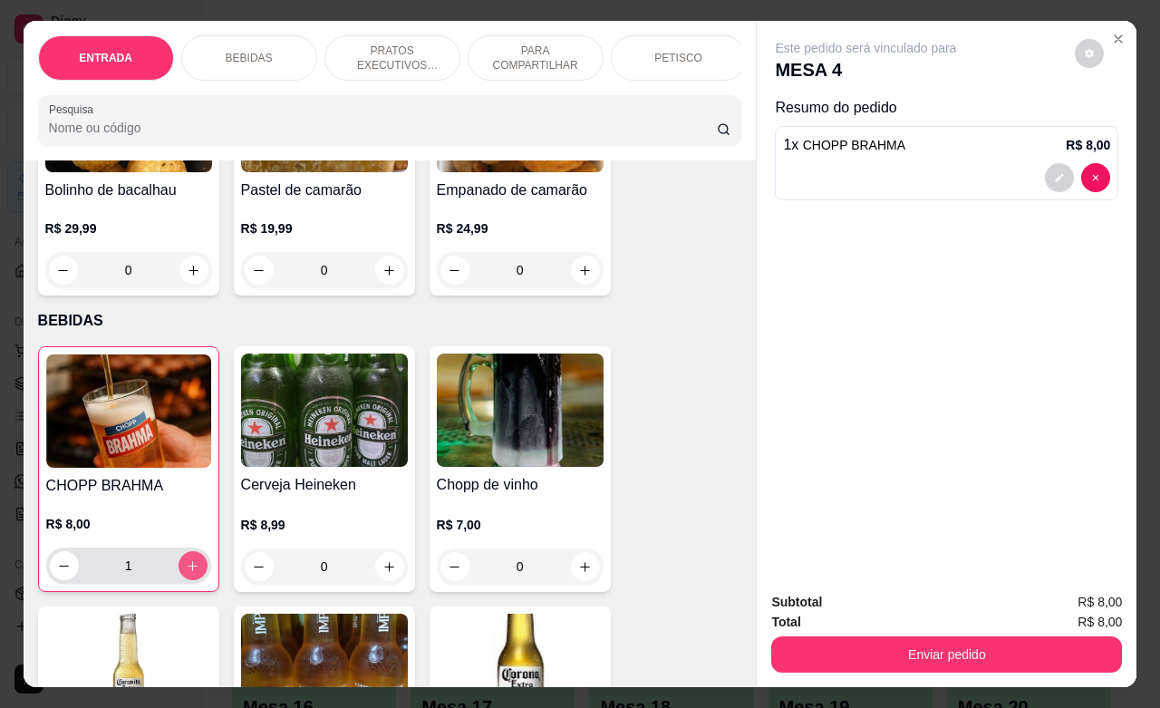
click at [190, 580] on button "increase-product-quantity" at bounding box center [192, 565] width 29 height 29
click at [190, 580] on button "increase-product-quantity" at bounding box center [192, 566] width 28 height 28
click at [188, 573] on icon "increase-product-quantity" at bounding box center [193, 566] width 14 height 14
type input "4"
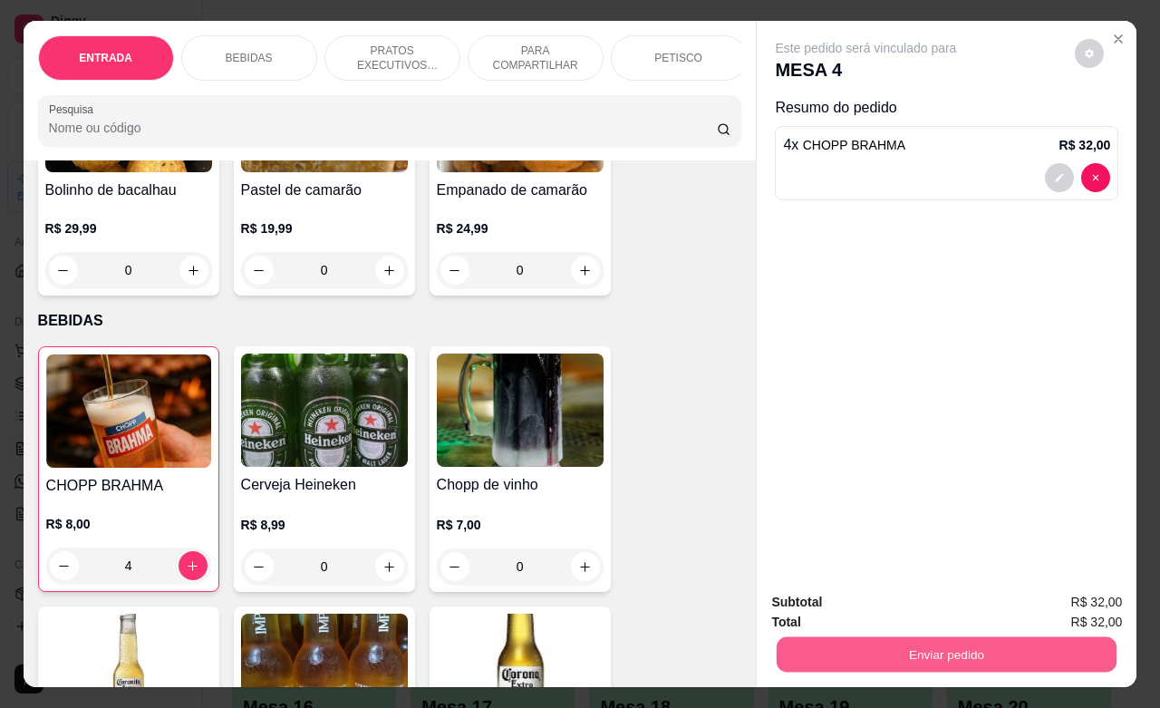
click at [894, 646] on button "Enviar pedido" at bounding box center [946, 653] width 340 height 35
click at [872, 603] on button "Não registrar e enviar pedido" at bounding box center [884, 600] width 188 height 34
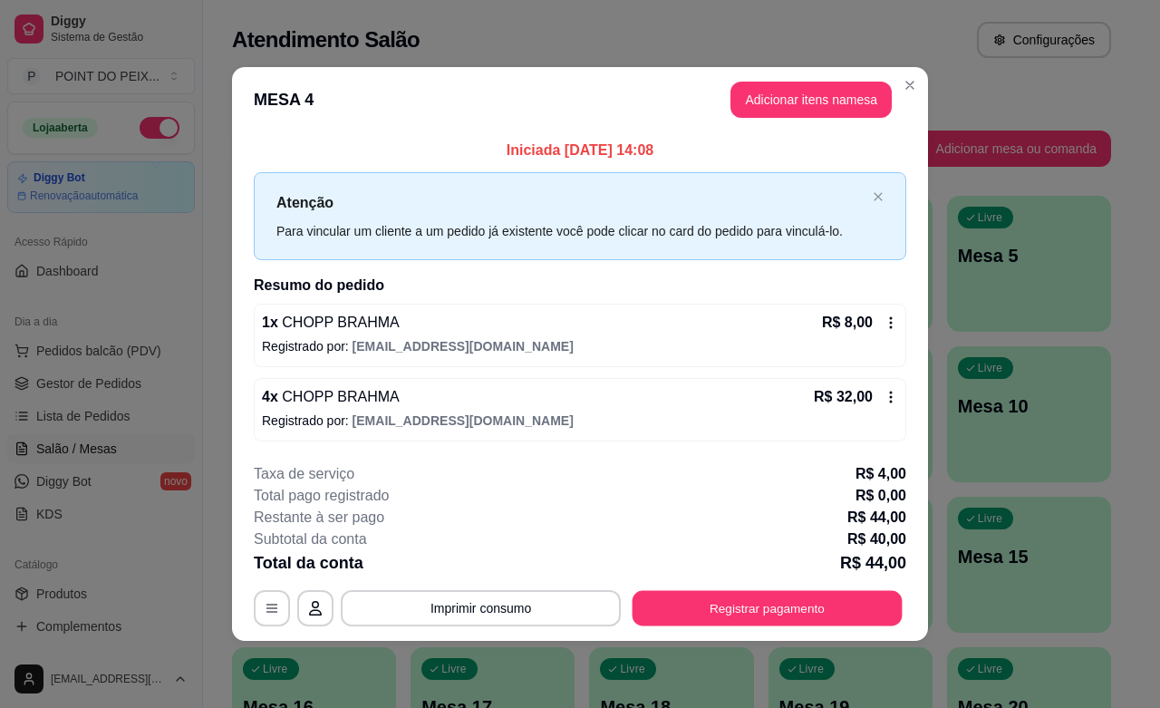
click at [798, 604] on button "Registrar pagamento" at bounding box center [767, 608] width 270 height 35
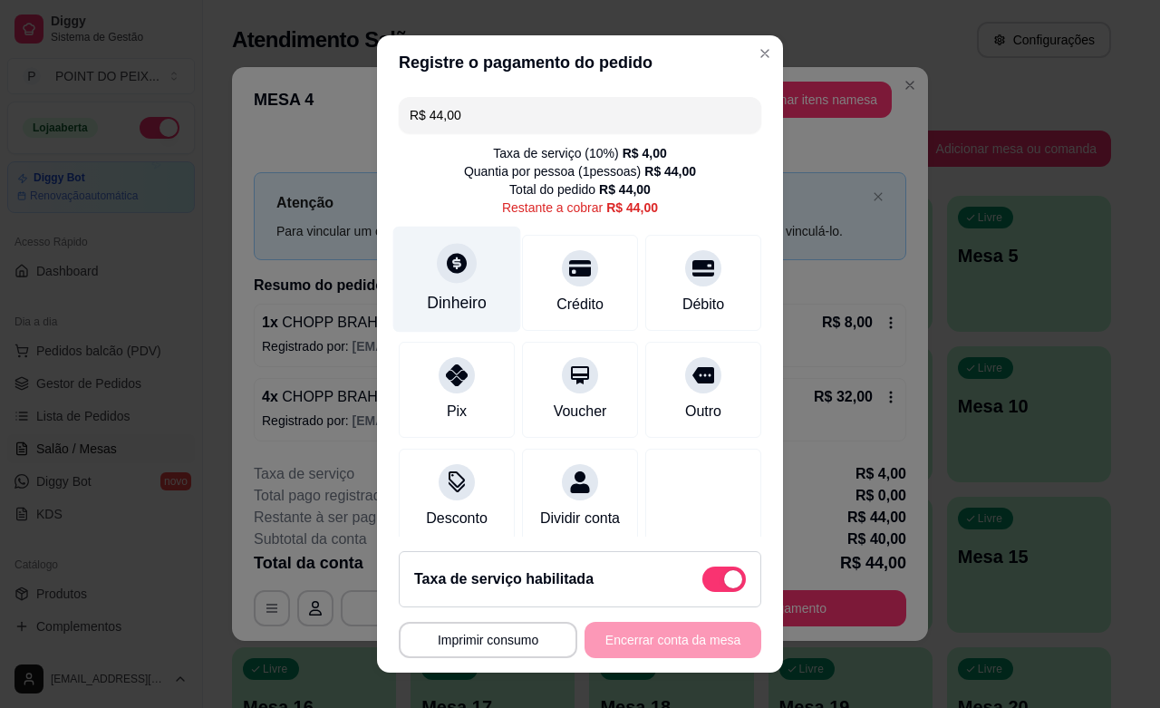
click at [459, 279] on div "Dinheiro" at bounding box center [457, 280] width 128 height 106
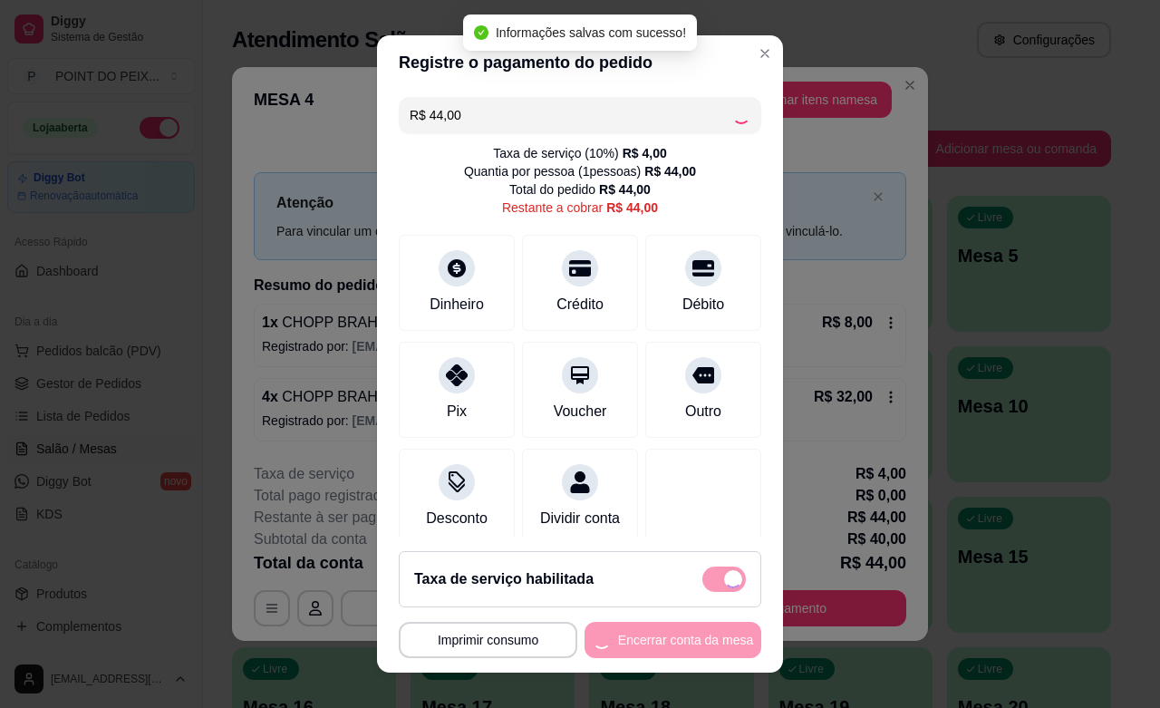
click at [682, 575] on div "Taxa de serviço habilitada" at bounding box center [580, 578] width 332 height 25
type input "R$ 0,00"
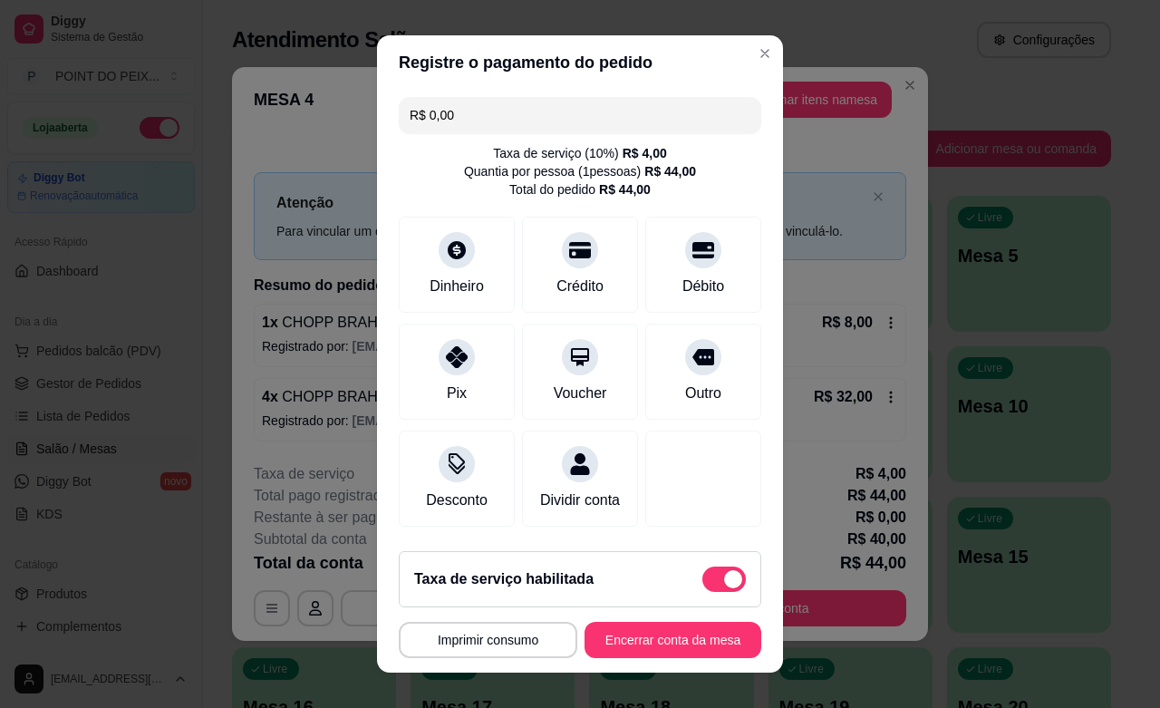
click at [702, 572] on span at bounding box center [723, 578] width 43 height 25
click at [701, 582] on input "checkbox" at bounding box center [707, 588] width 12 height 12
checkbox input "true"
type input "-R$ 4,00"
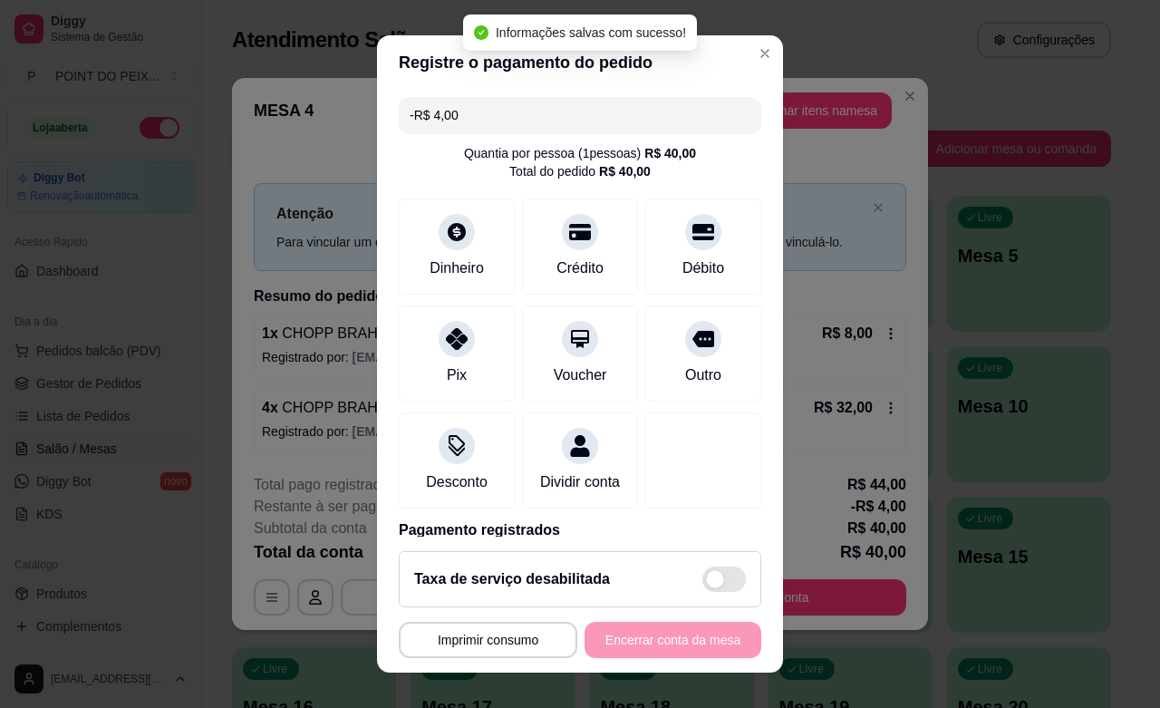
click at [660, 644] on div "**********" at bounding box center [580, 640] width 362 height 36
click at [659, 644] on div "**********" at bounding box center [580, 640] width 362 height 36
click at [702, 582] on span at bounding box center [723, 578] width 43 height 25
click at [701, 582] on input "checkbox" at bounding box center [707, 588] width 12 height 12
checkbox input "false"
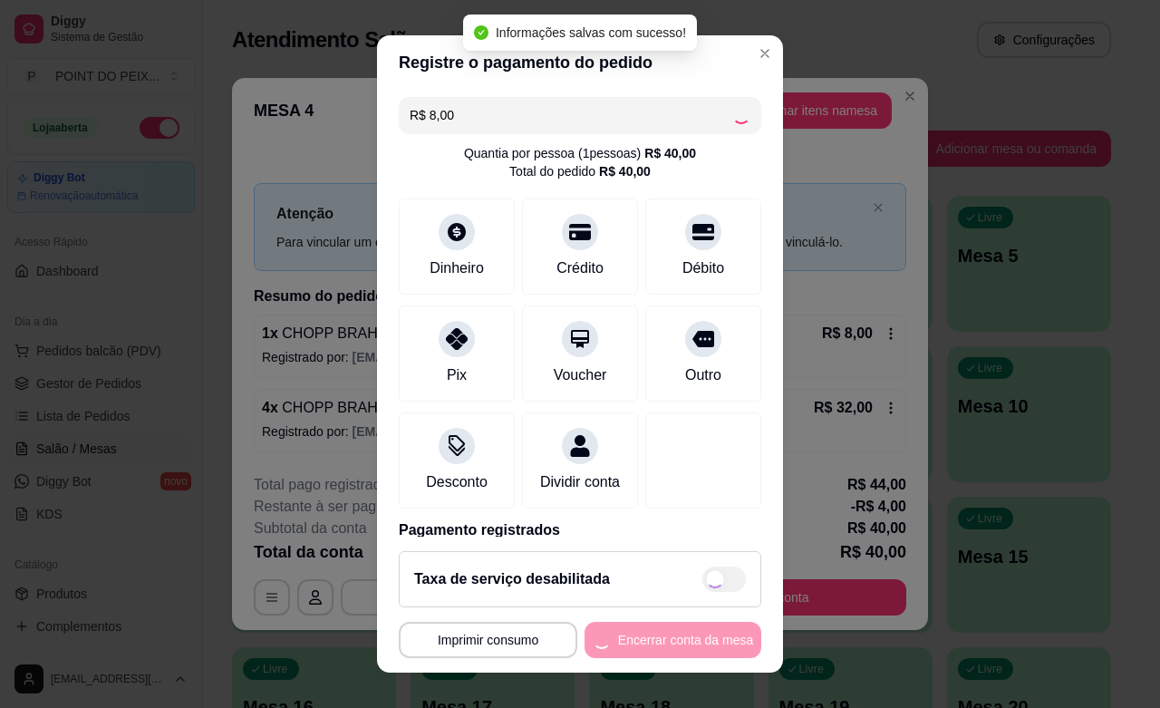
type input "R$ 0,00"
checkbox input "true"
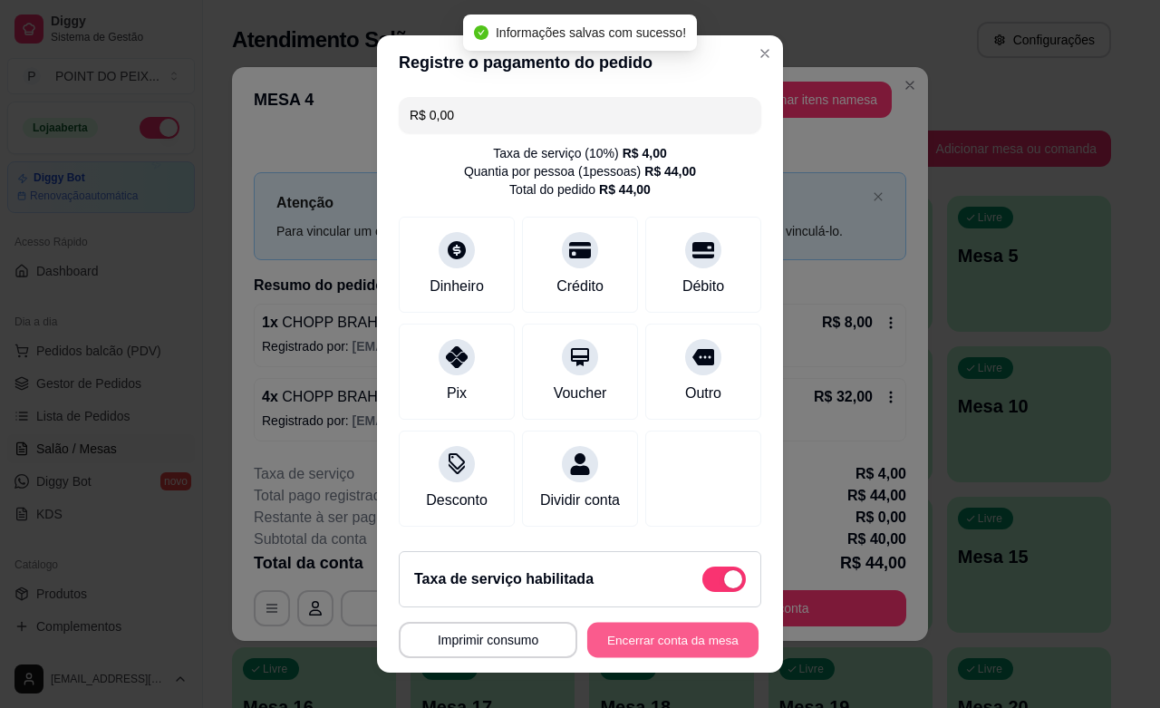
click at [655, 641] on button "Encerrar conta da mesa" at bounding box center [672, 639] width 171 height 35
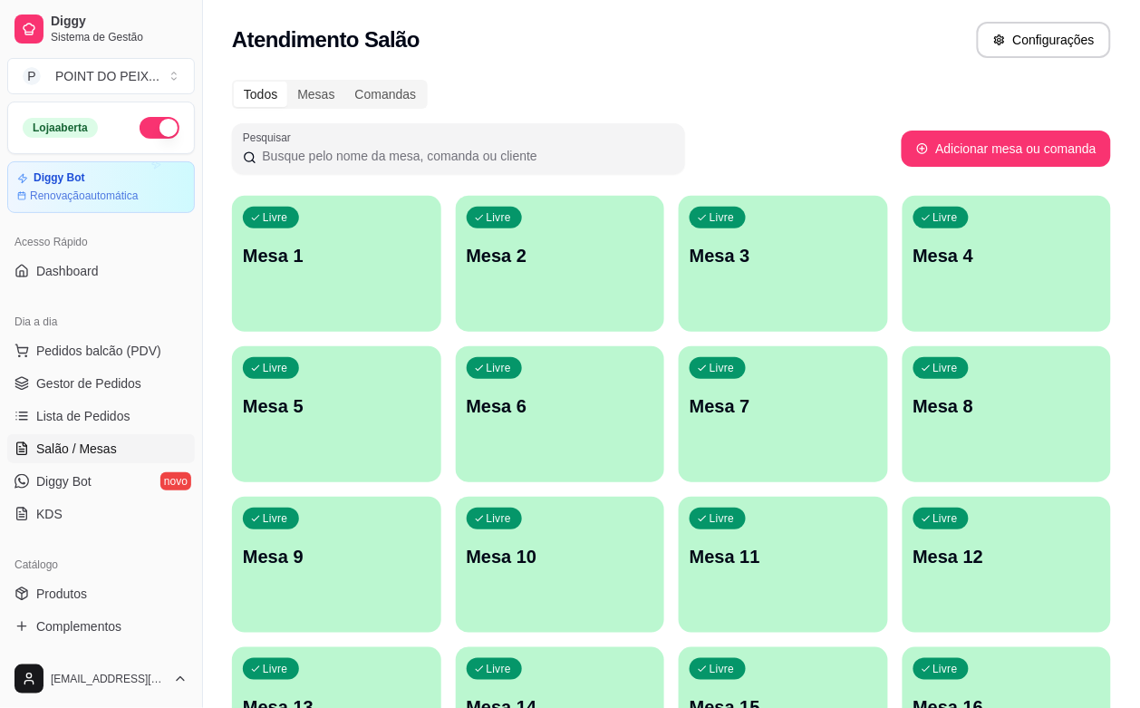
click at [351, 313] on div "button" at bounding box center [336, 321] width 209 height 22
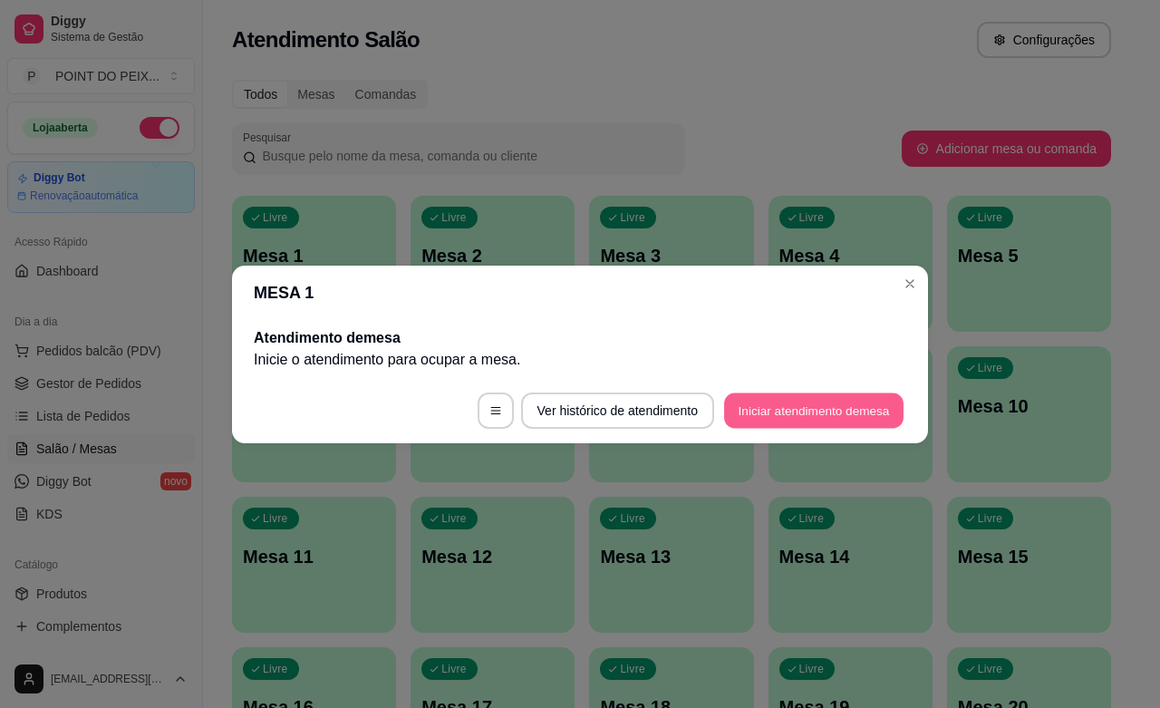
click at [818, 410] on button "Iniciar atendimento de mesa" at bounding box center [813, 409] width 179 height 35
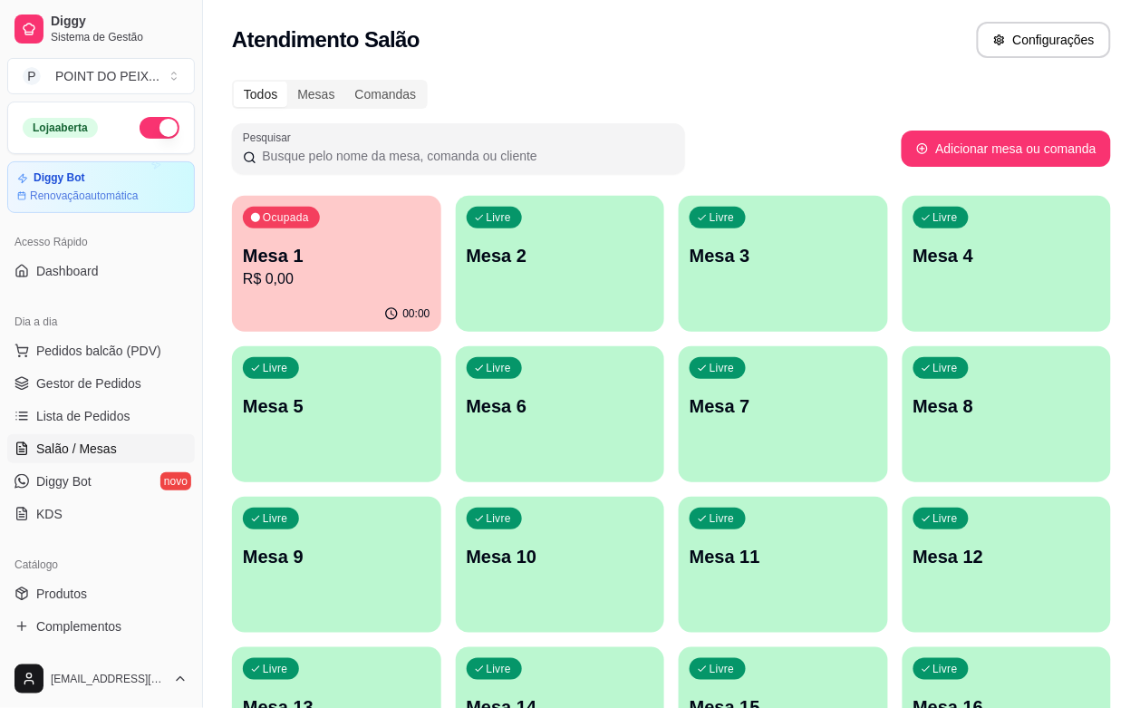
click at [342, 294] on div "Ocupada Mesa 1 R$ 0,00" at bounding box center [336, 246] width 209 height 101
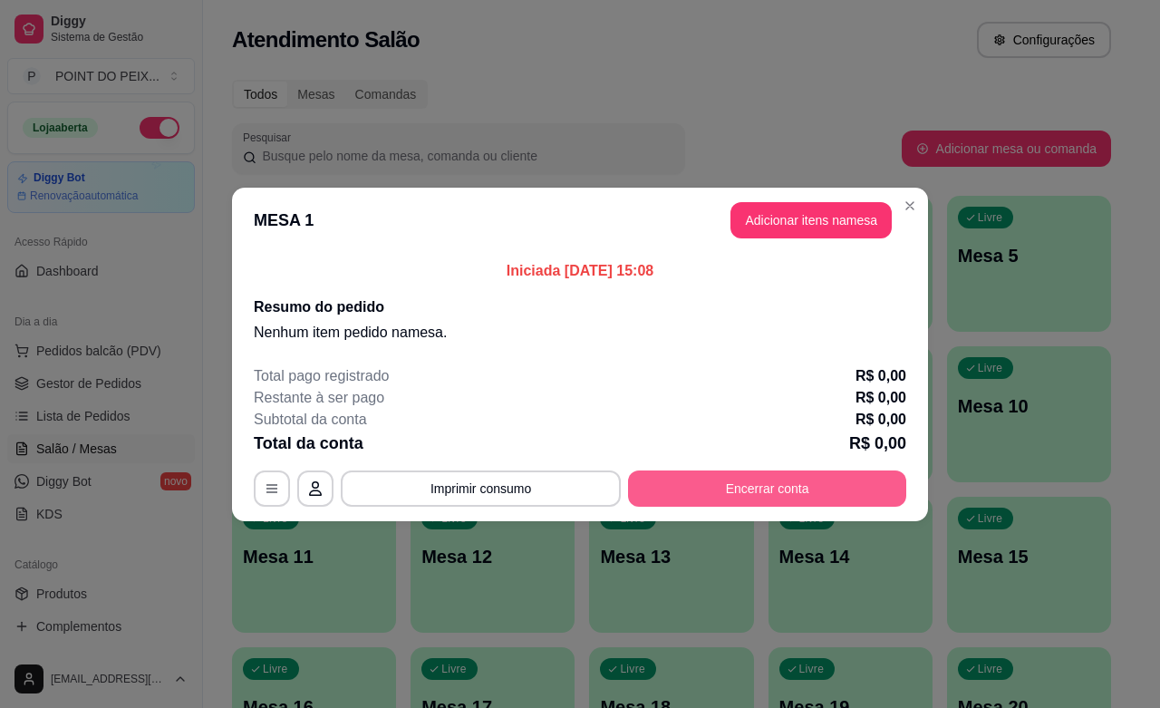
click at [804, 483] on button "Encerrar conta" at bounding box center [767, 488] width 278 height 36
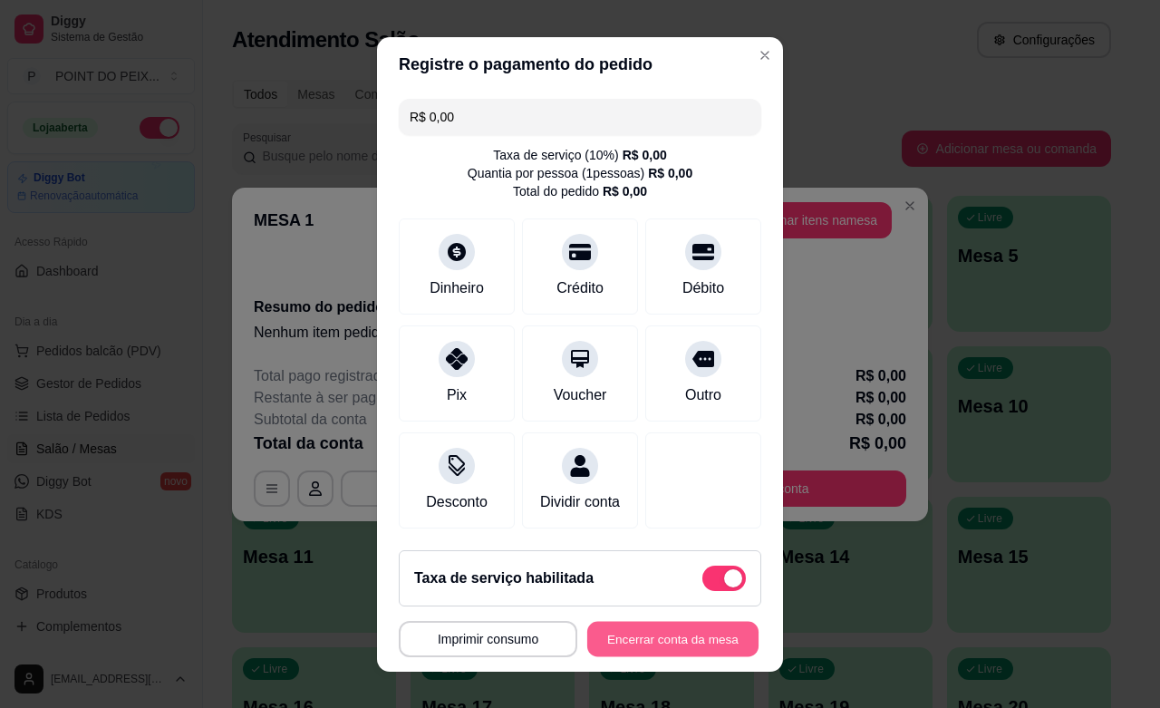
click at [660, 644] on button "Encerrar conta da mesa" at bounding box center [672, 638] width 171 height 35
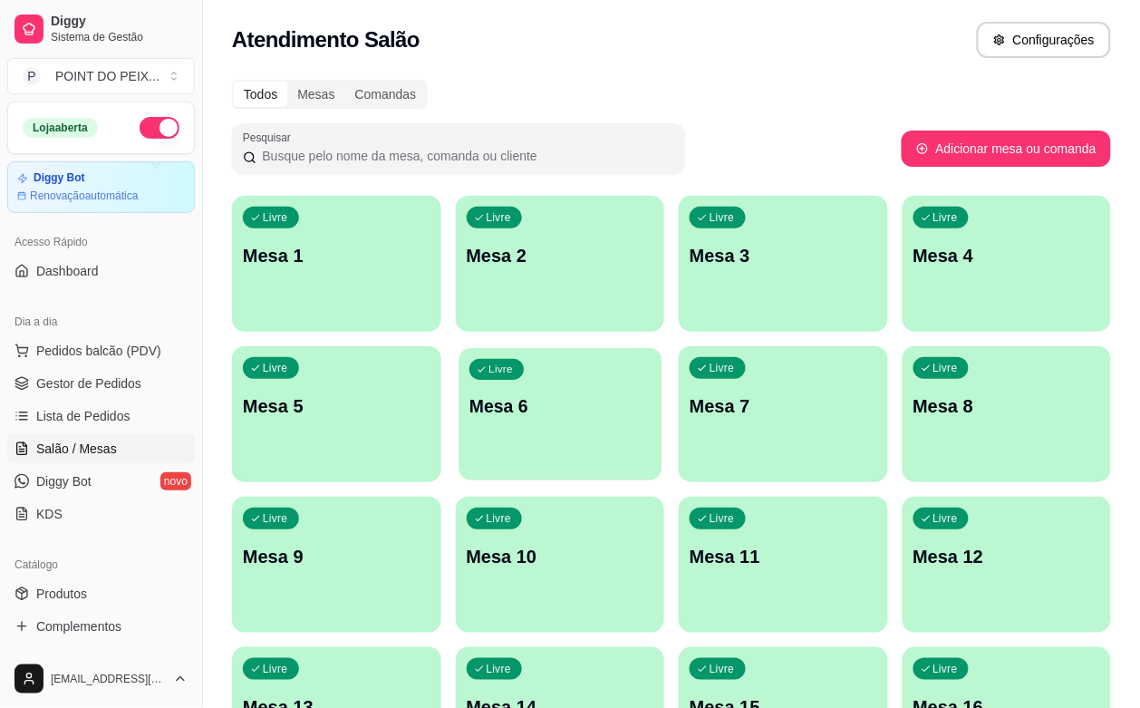
click at [458, 450] on div "Livre Mesa 6" at bounding box center [559, 403] width 203 height 111
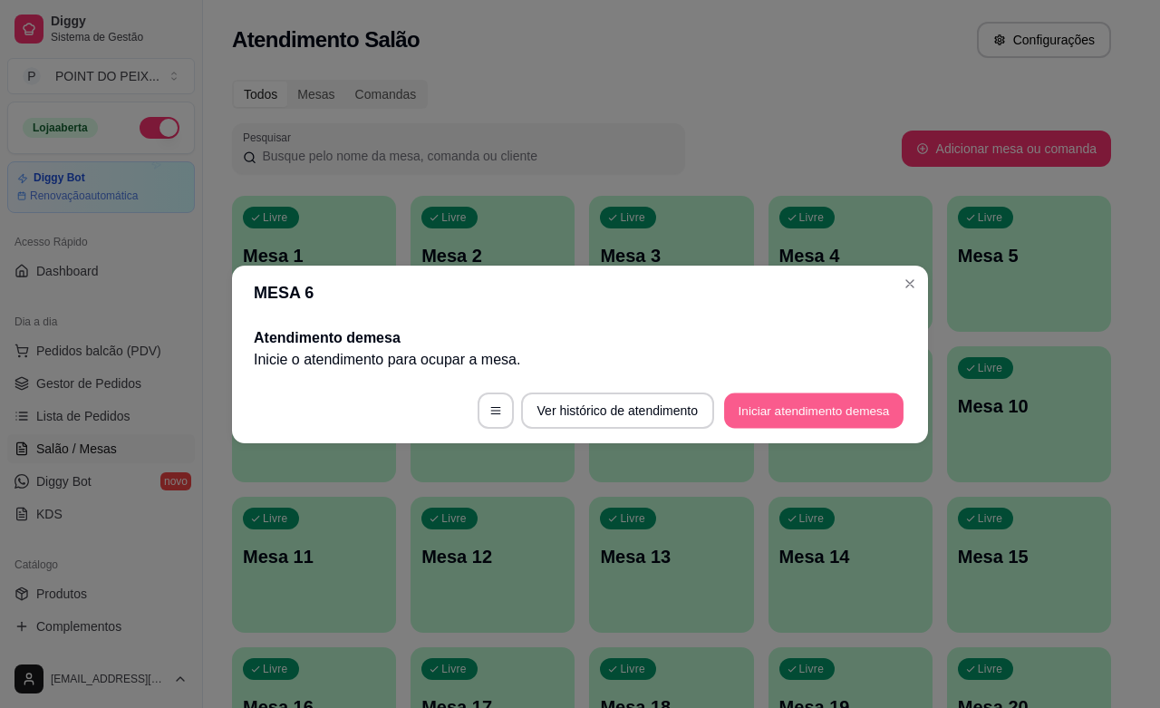
click at [743, 410] on button "Iniciar atendimento de mesa" at bounding box center [813, 409] width 179 height 35
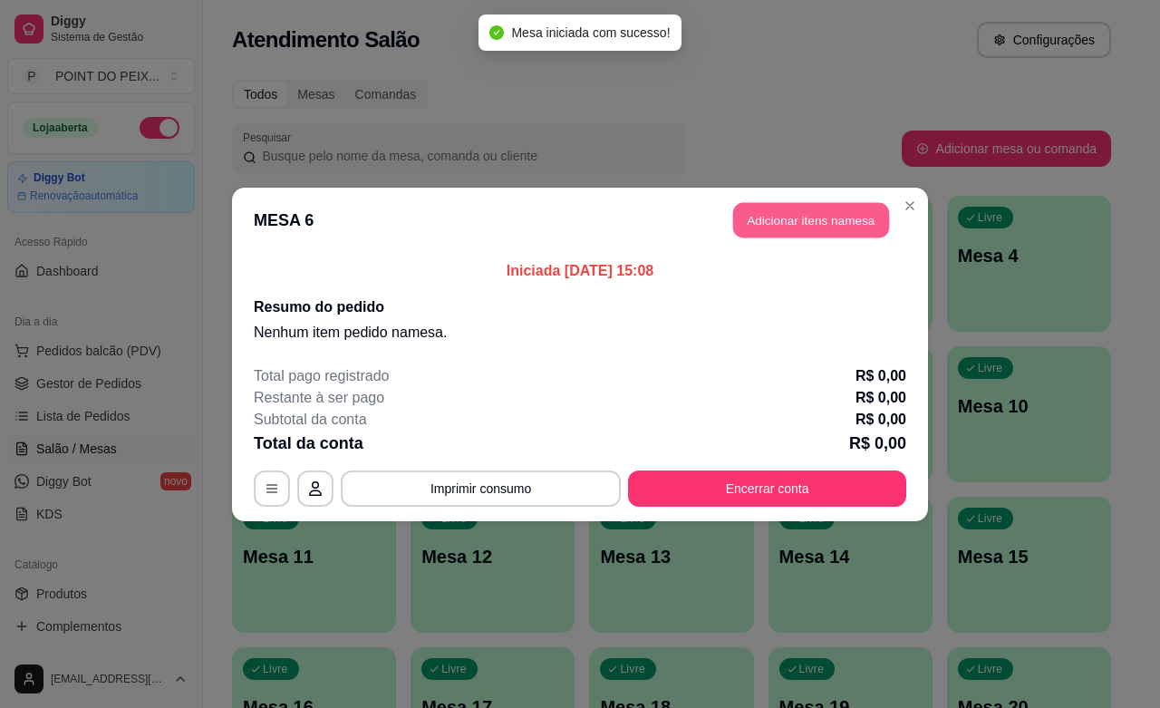
click at [820, 213] on button "Adicionar itens na mesa" at bounding box center [811, 219] width 156 height 35
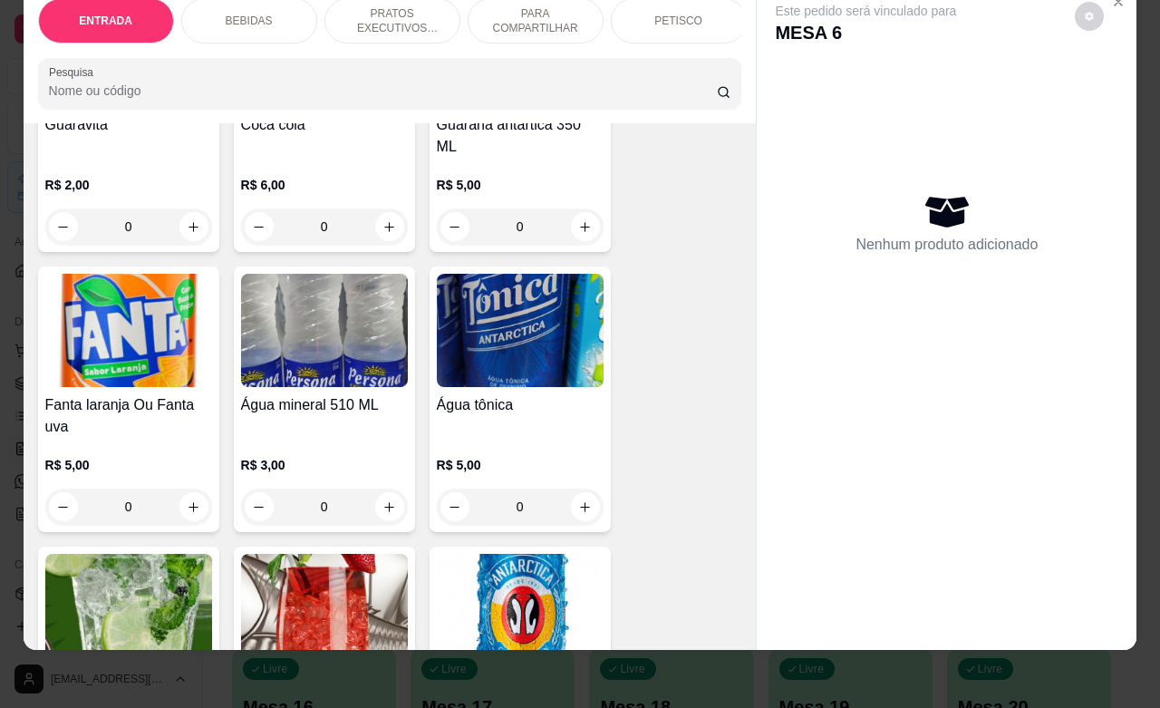
scroll to position [1359, 0]
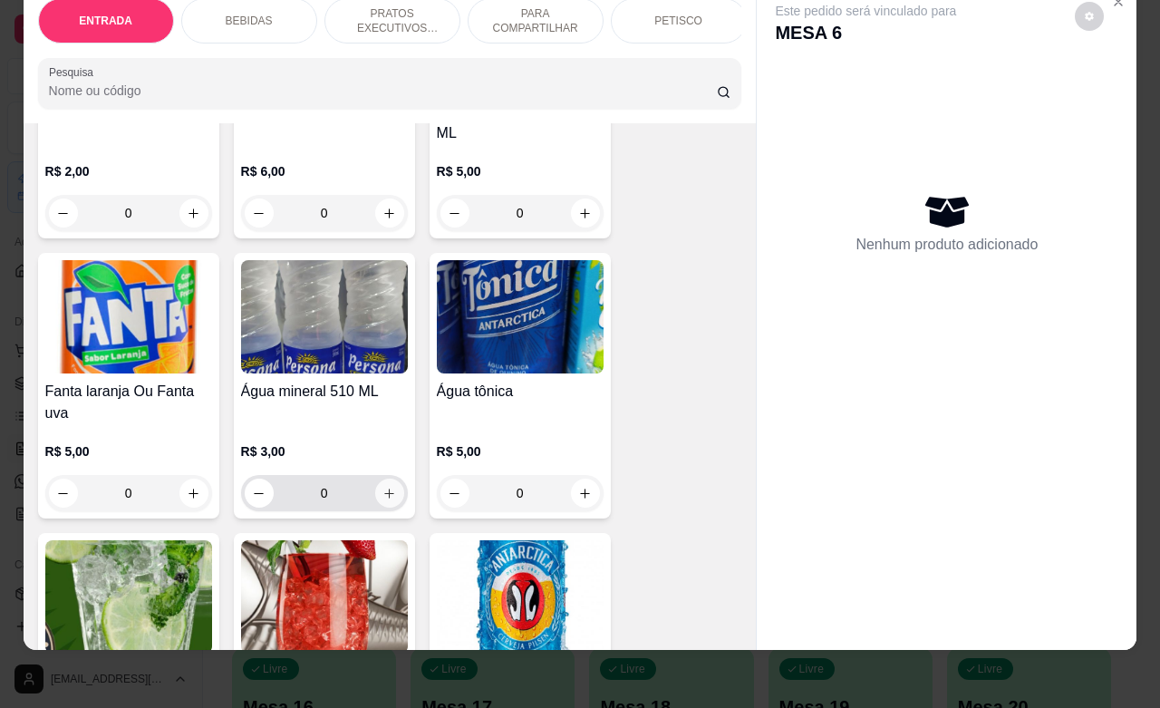
click at [382, 487] on icon "increase-product-quantity" at bounding box center [389, 494] width 14 height 14
type input "1"
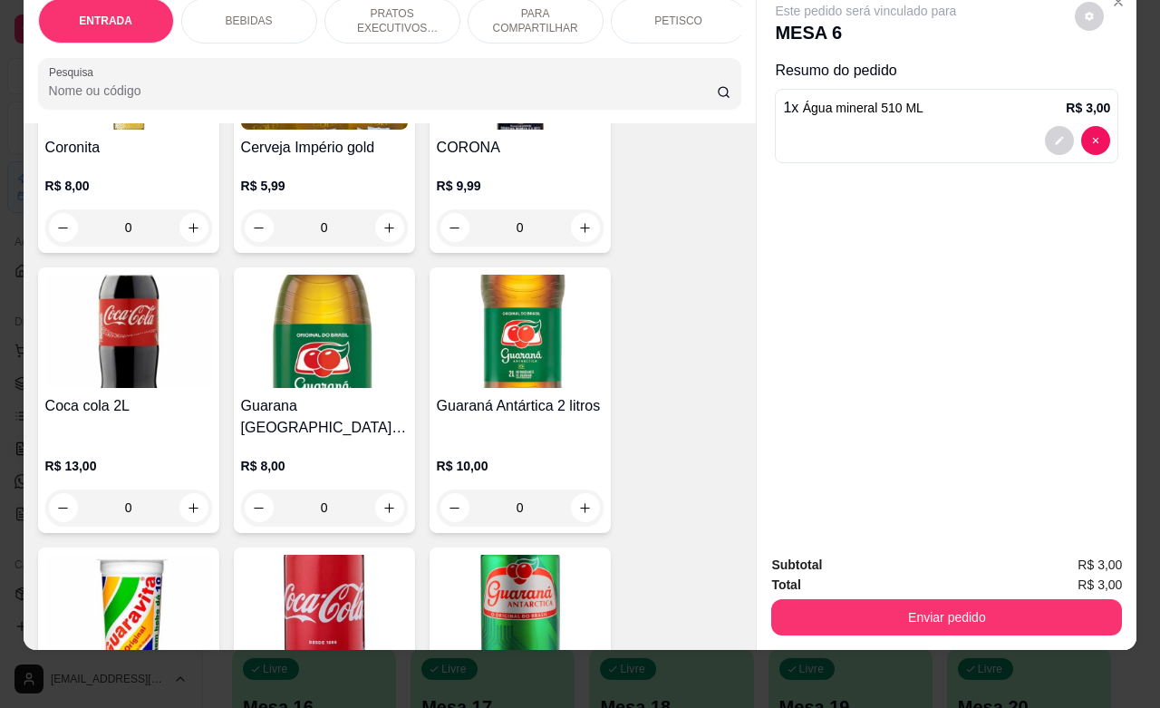
scroll to position [566, 0]
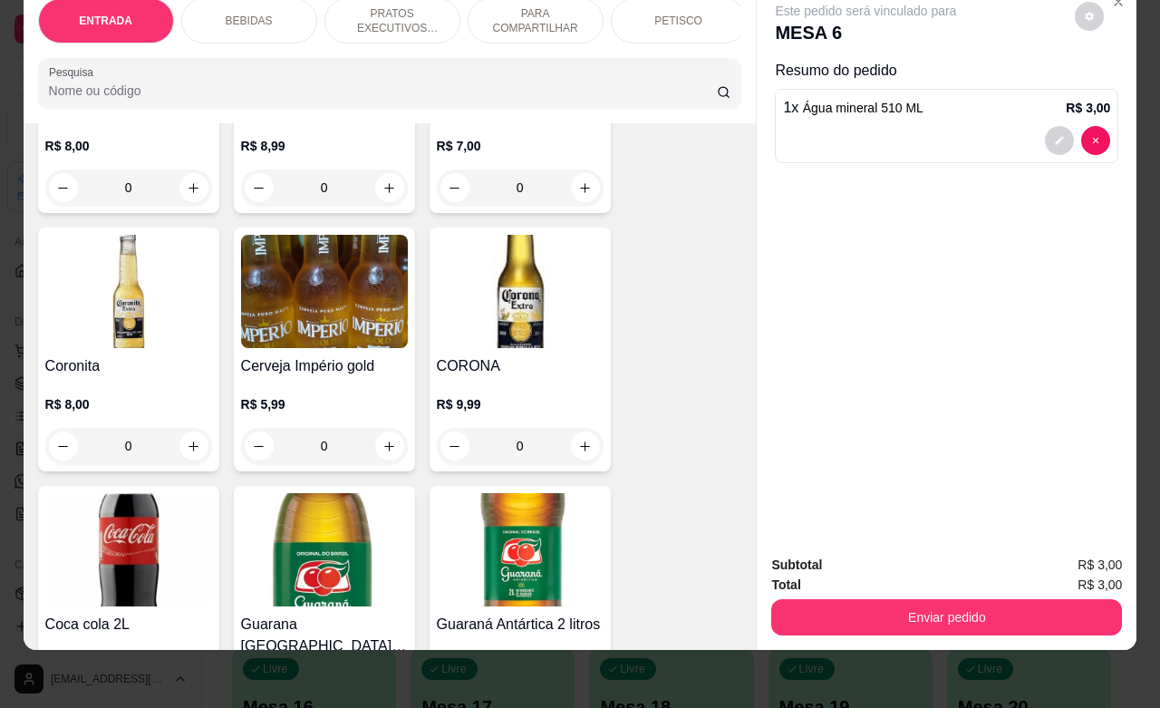
click at [392, 14] on p "PRATOS EXECUTIVOS (INDIVIDUAIS)" at bounding box center [392, 20] width 105 height 29
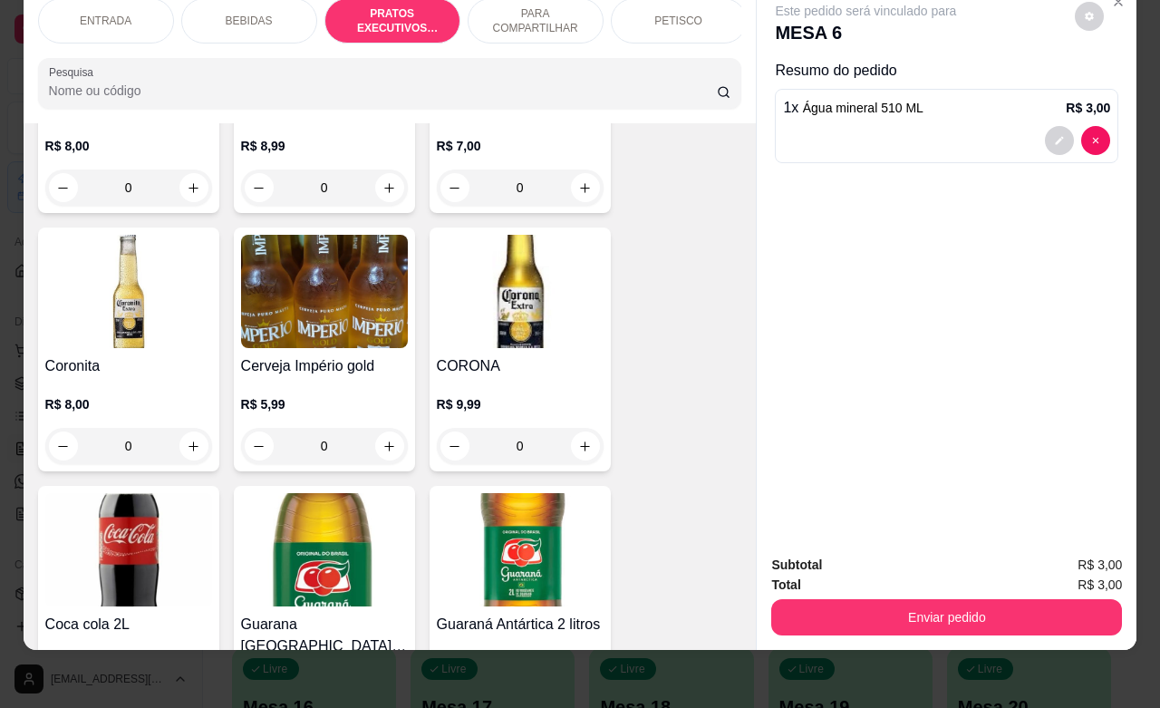
scroll to position [2499, 0]
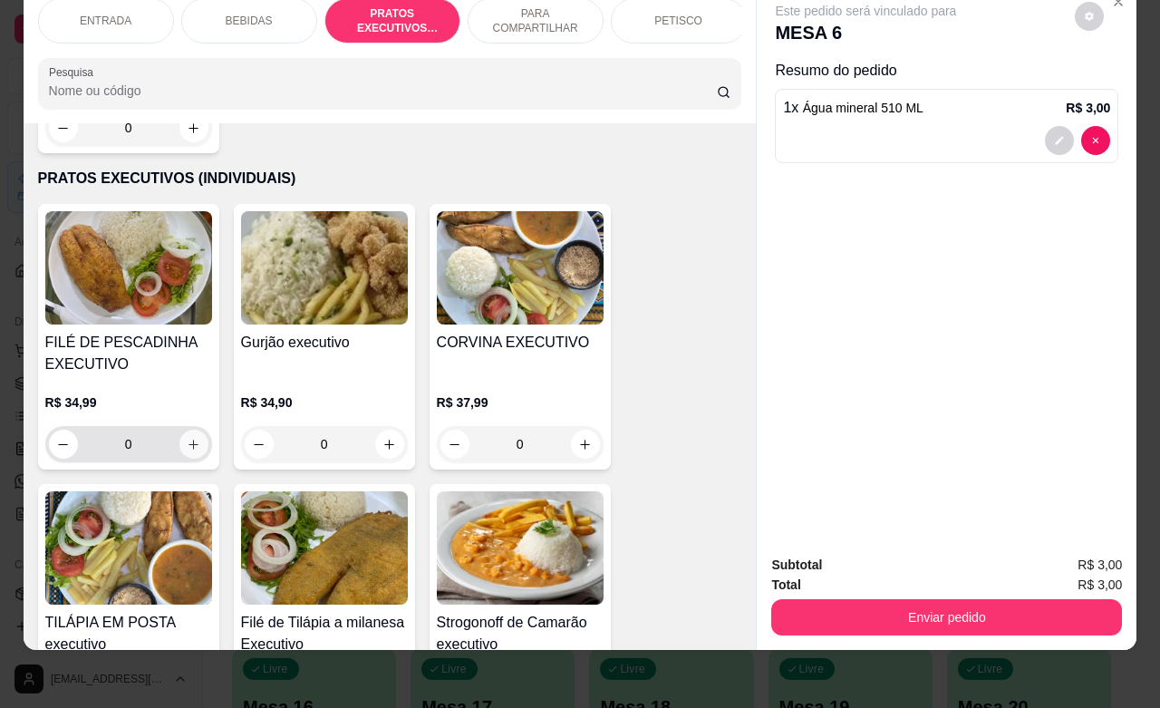
click at [187, 438] on icon "increase-product-quantity" at bounding box center [194, 445] width 14 height 14
type input "1"
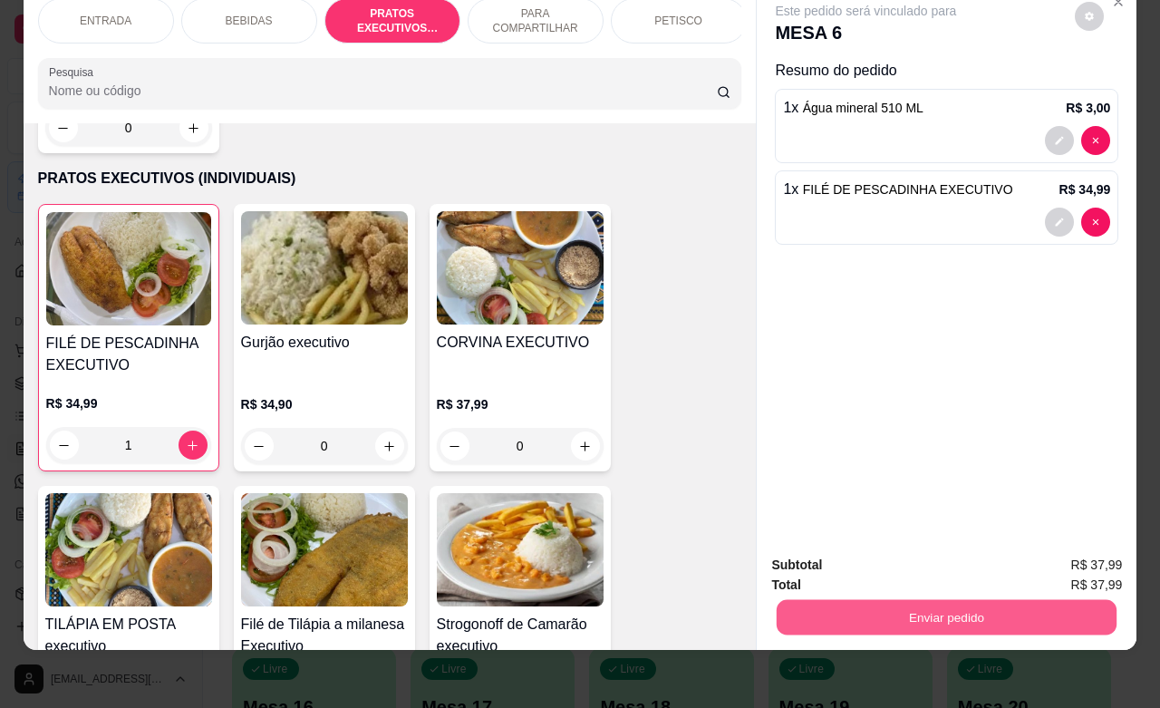
click at [922, 603] on button "Enviar pedido" at bounding box center [946, 616] width 340 height 35
click at [935, 559] on button "Não registrar e enviar pedido" at bounding box center [884, 553] width 183 height 34
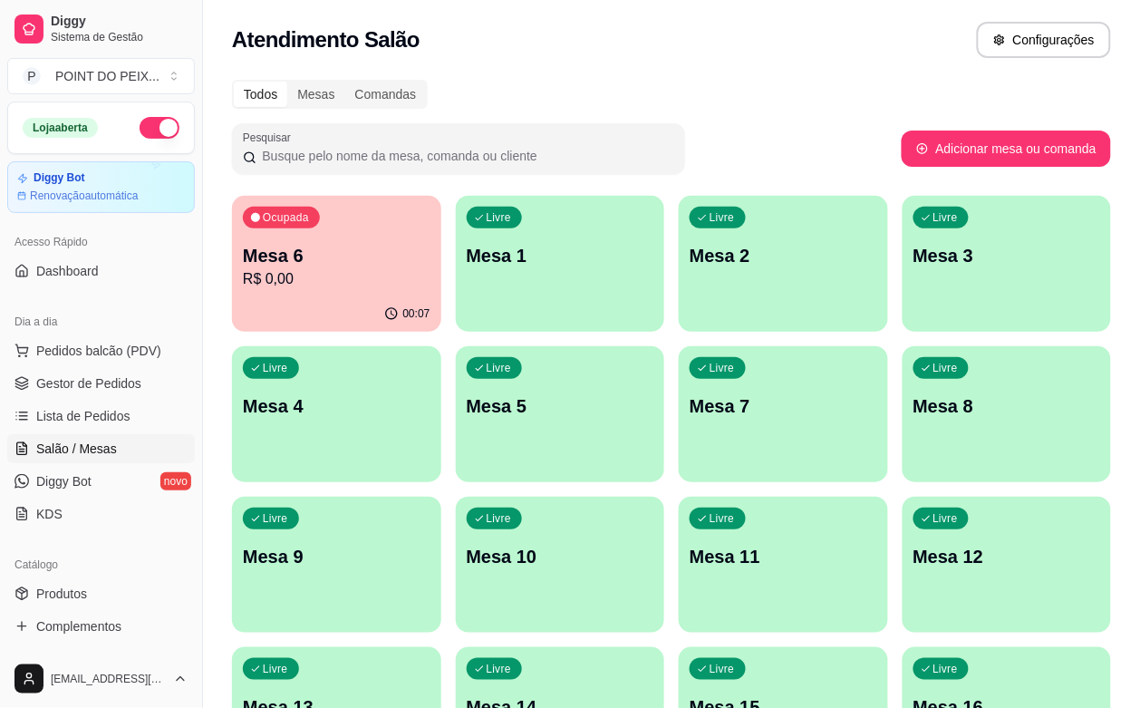
click at [845, 82] on div "Todos Mesas Comandas" at bounding box center [671, 94] width 879 height 29
click at [400, 308] on p "00:07" at bounding box center [413, 312] width 26 height 14
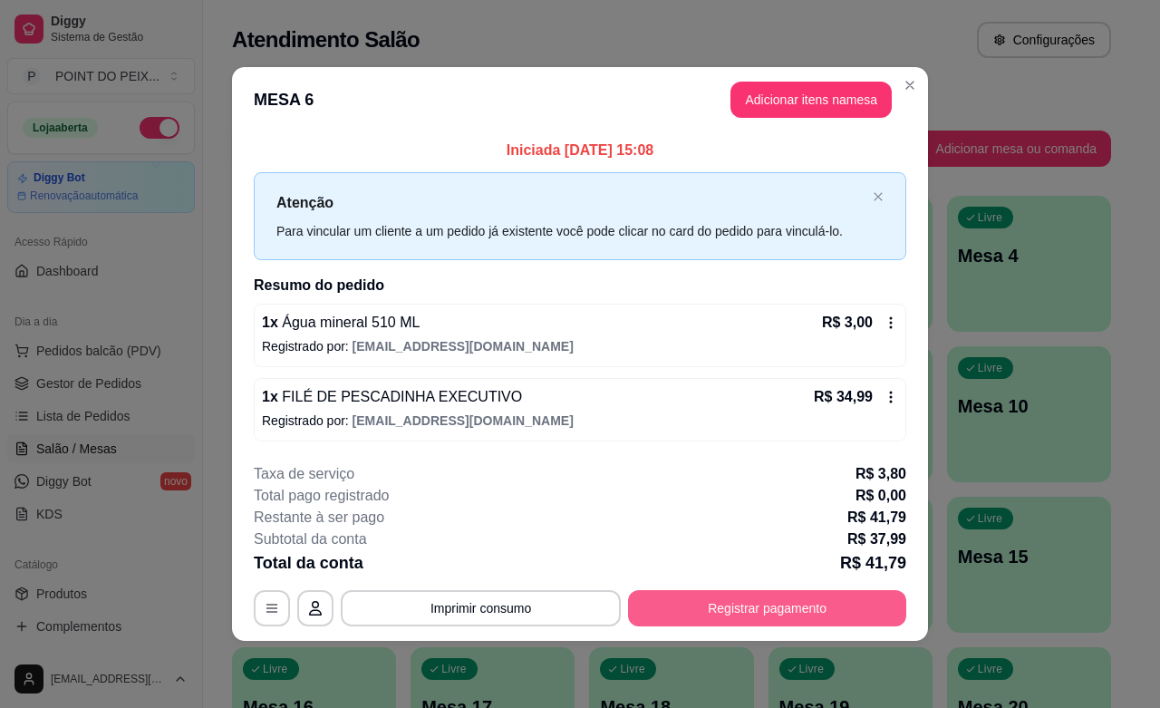
click at [795, 609] on button "Registrar pagamento" at bounding box center [767, 608] width 278 height 36
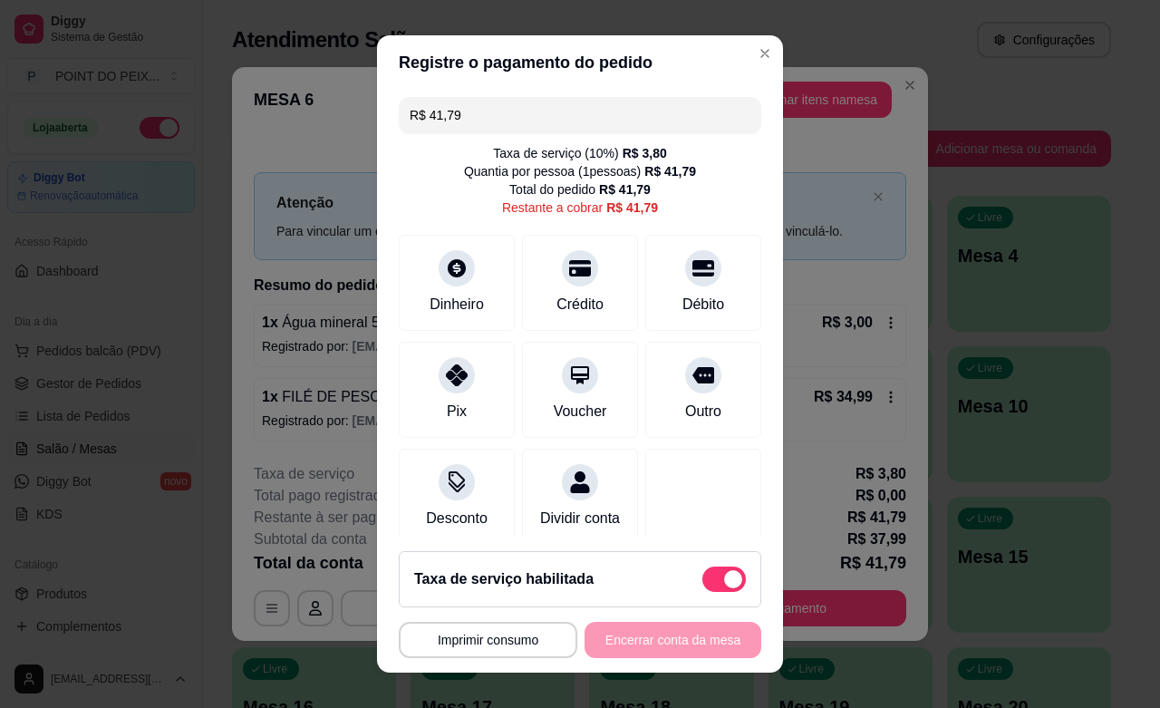
click at [703, 566] on span at bounding box center [723, 578] width 43 height 25
click at [703, 582] on input "checkbox" at bounding box center [707, 588] width 12 height 12
checkbox input "true"
type input "R$ 37,99"
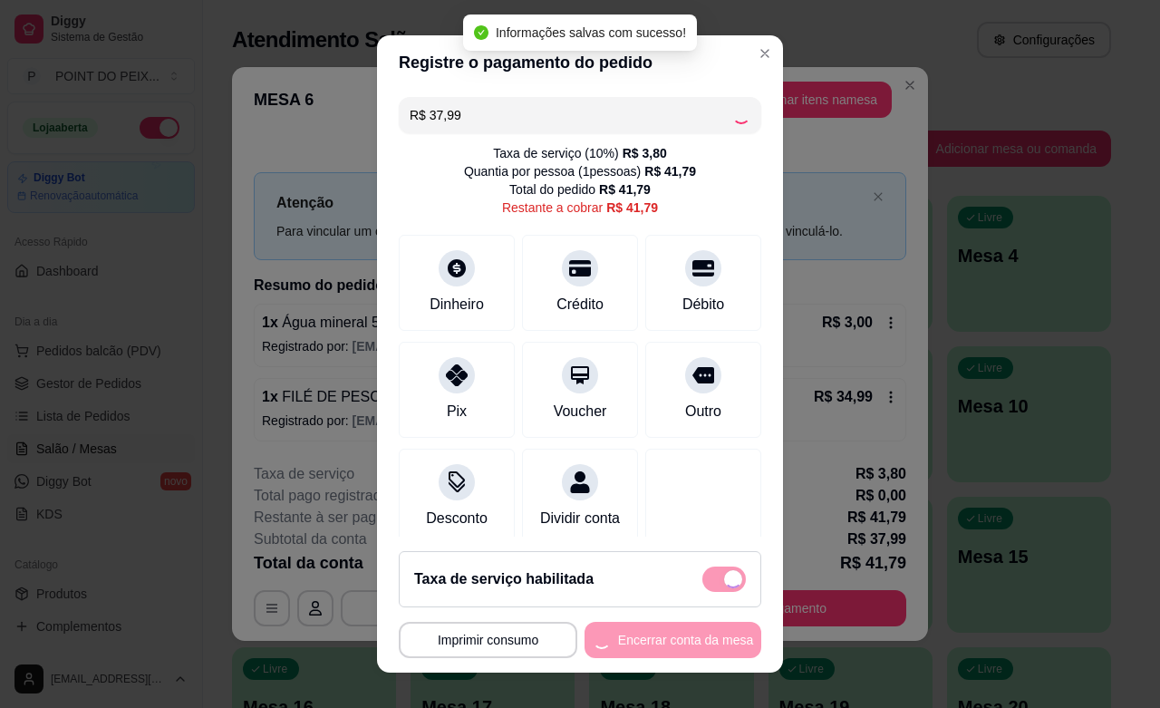
checkbox input "false"
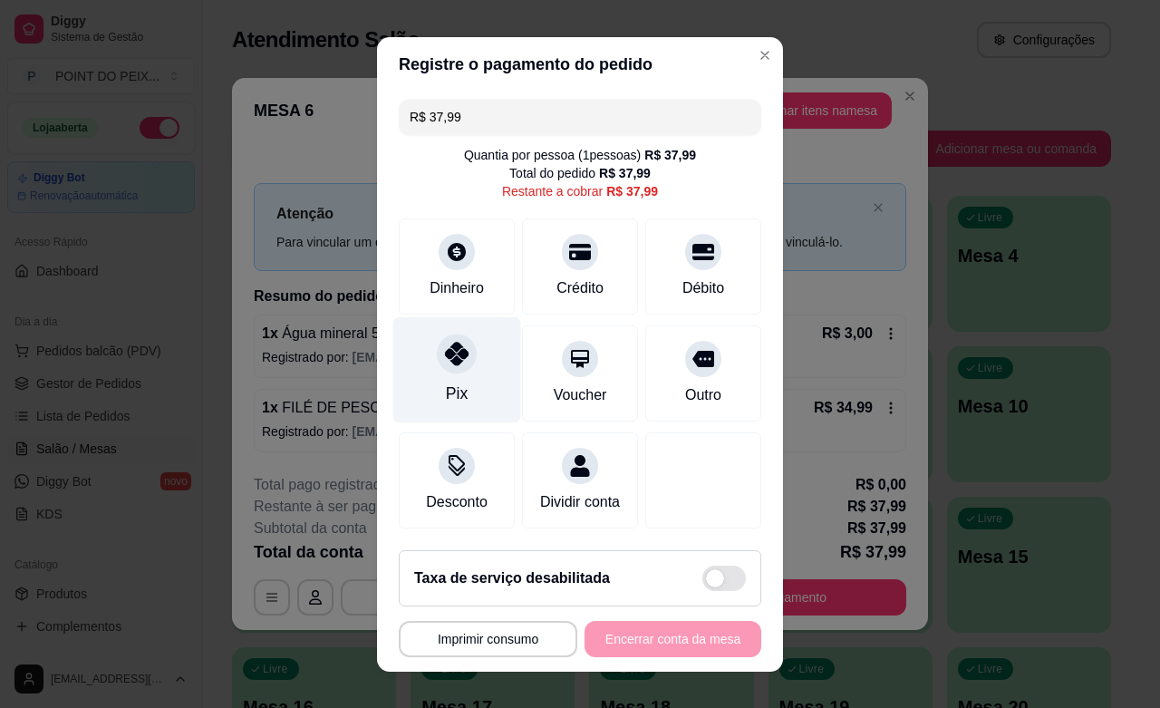
click at [458, 376] on div "Pix" at bounding box center [457, 369] width 128 height 106
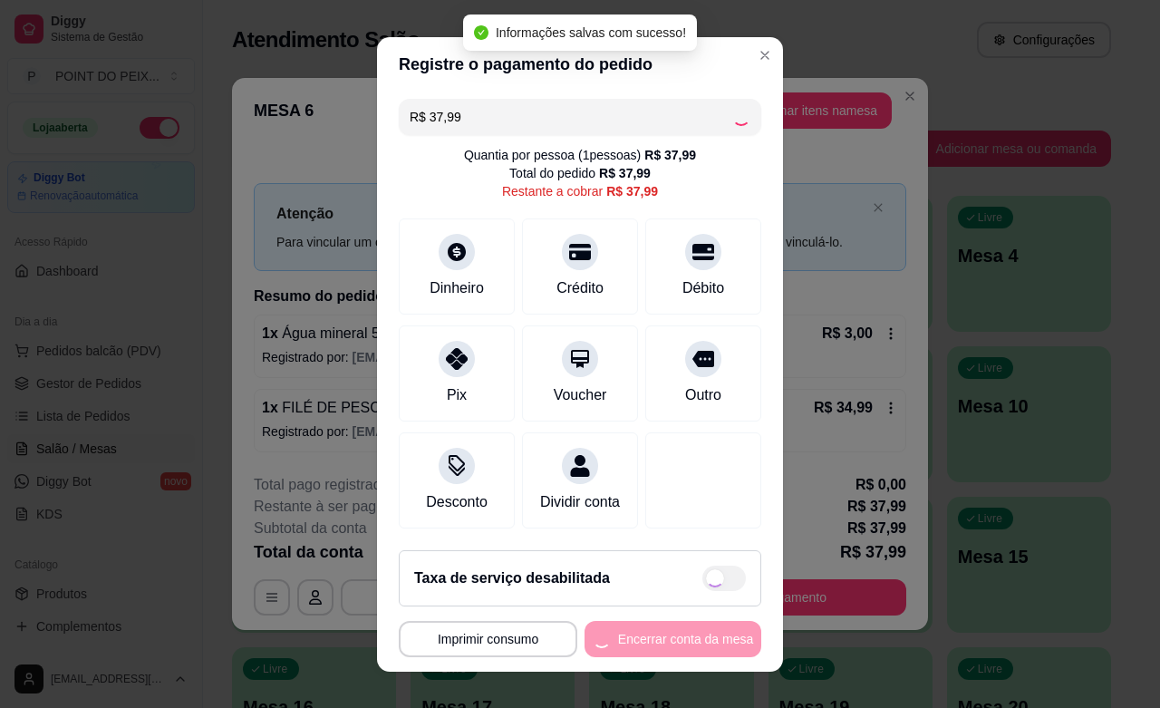
type input "R$ 0,00"
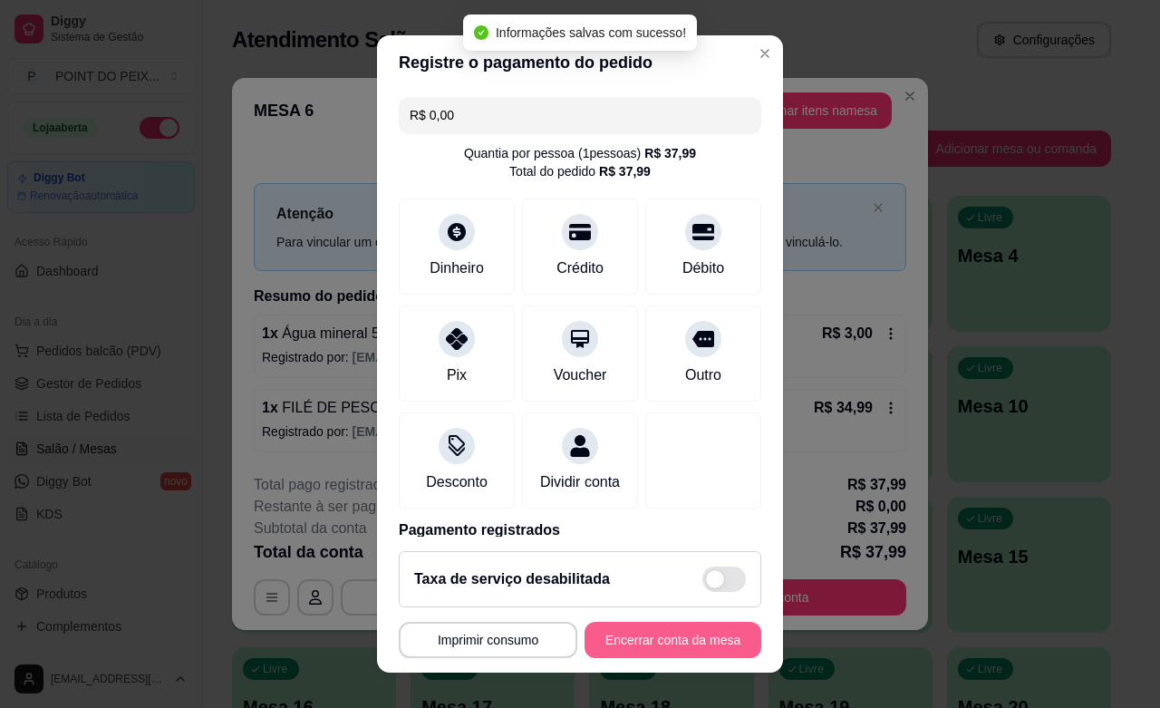
click at [644, 643] on button "Encerrar conta da mesa" at bounding box center [672, 640] width 177 height 36
